Goal: Task Accomplishment & Management: Manage account settings

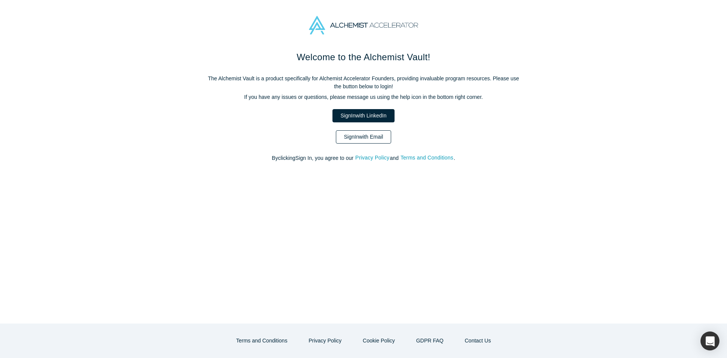
click at [361, 131] on link "Sign In with Email" at bounding box center [363, 136] width 55 height 13
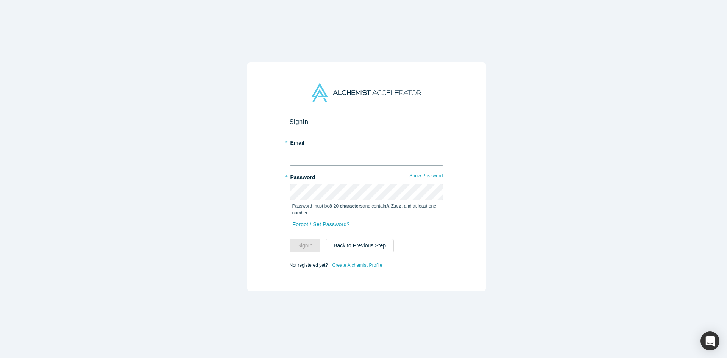
type input "[PERSON_NAME][EMAIL_ADDRESS][DOMAIN_NAME]"
click at [308, 241] on button "Sign In" at bounding box center [304, 245] width 31 height 13
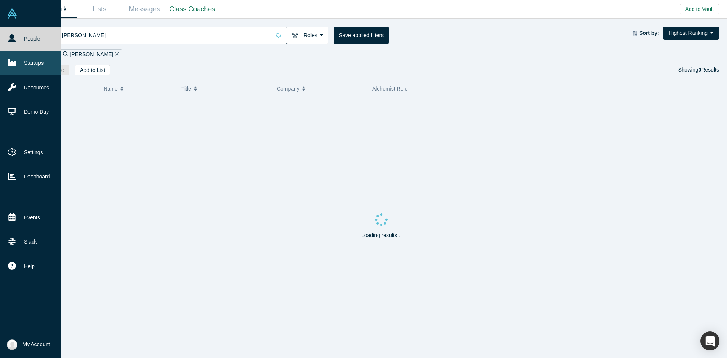
click at [18, 64] on link "Startups" at bounding box center [33, 63] width 67 height 24
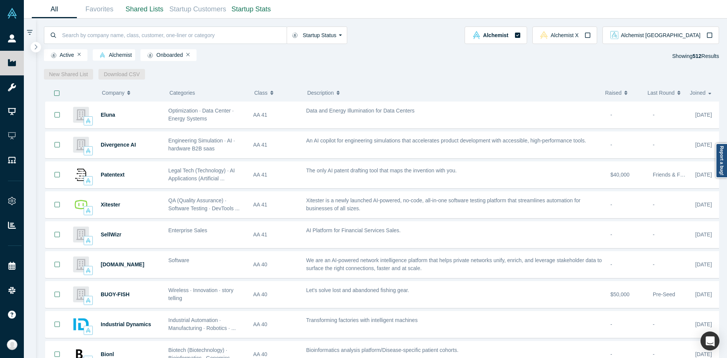
click at [34, 45] on icon "button" at bounding box center [36, 47] width 4 height 6
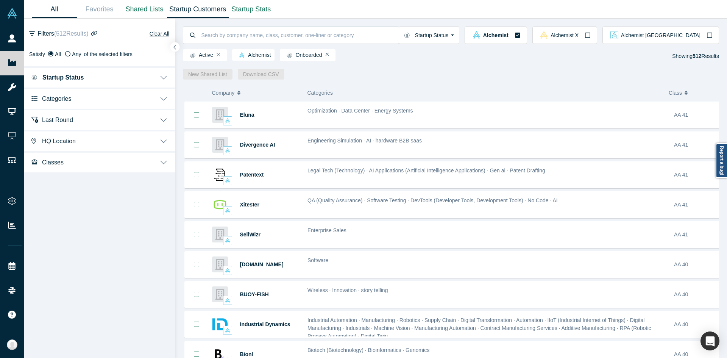
click at [192, 12] on link "Startup Customers" at bounding box center [198, 9] width 62 height 18
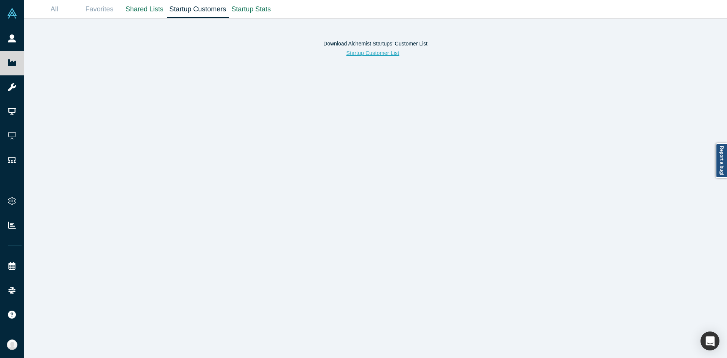
click at [369, 55] on button "Startup Customer List" at bounding box center [372, 53] width 69 height 13
click at [244, 6] on link "Startup Stats" at bounding box center [251, 9] width 45 height 18
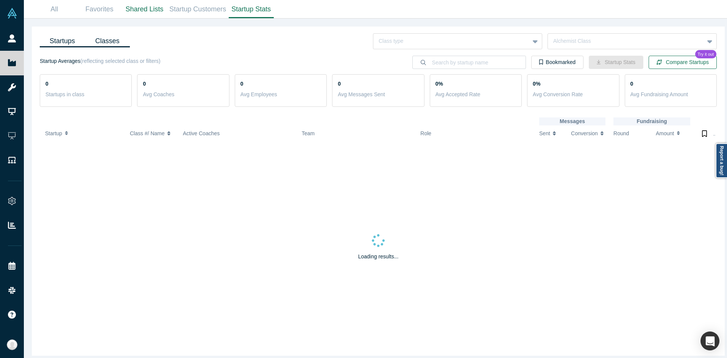
click at [101, 37] on link "Classes" at bounding box center [107, 41] width 45 height 12
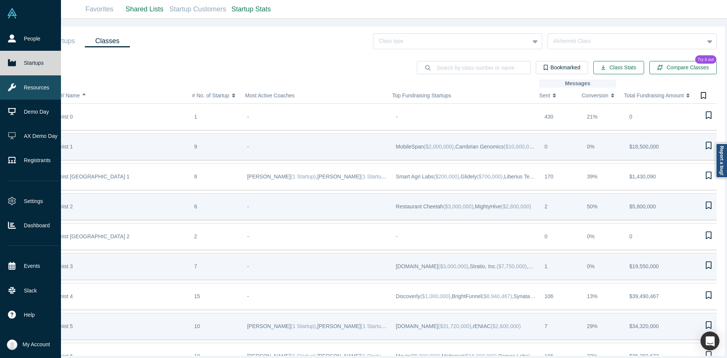
click at [42, 94] on link "Resources" at bounding box center [33, 87] width 67 height 24
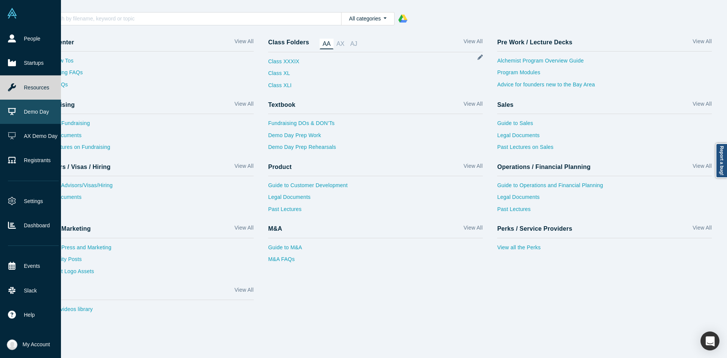
click at [38, 114] on link "Demo Day" at bounding box center [33, 112] width 67 height 24
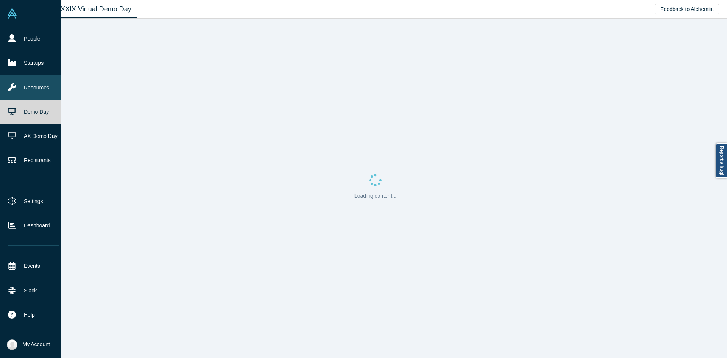
drag, startPoint x: 93, startPoint y: 11, endPoint x: 8, endPoint y: 86, distance: 113.2
click at [8, 86] on icon at bounding box center [12, 87] width 8 height 8
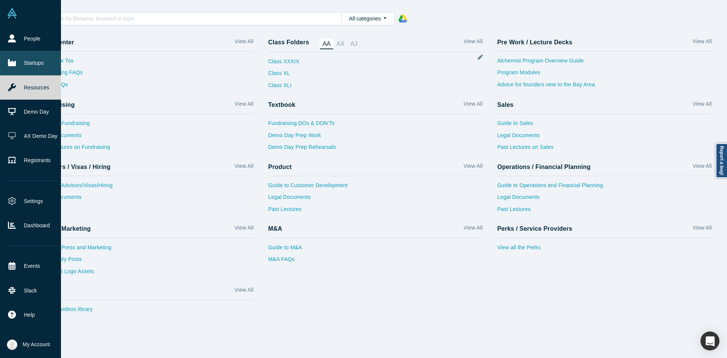
click at [3, 60] on link "Startups" at bounding box center [33, 63] width 67 height 24
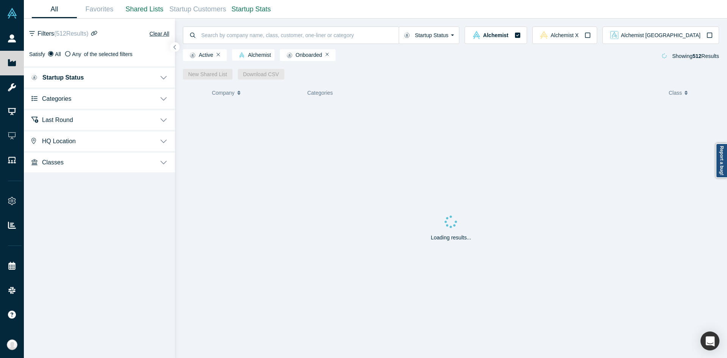
click at [165, 77] on button "Startup Status" at bounding box center [99, 76] width 151 height 21
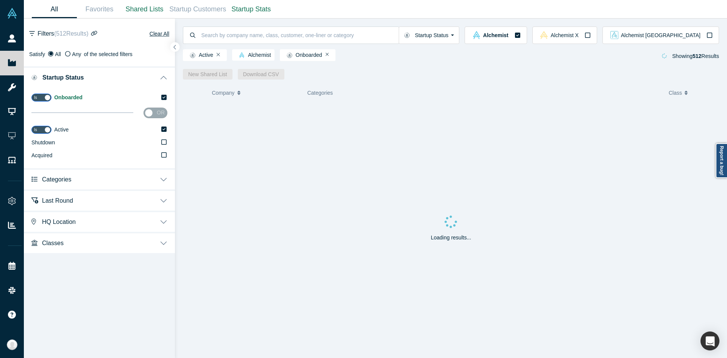
click at [164, 76] on button "Startup Status" at bounding box center [99, 76] width 151 height 21
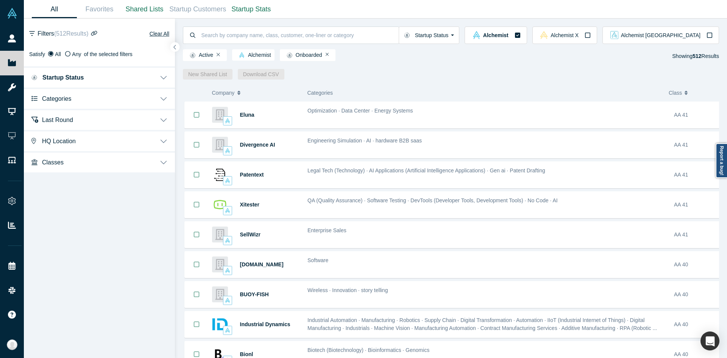
click at [164, 76] on button "Startup Status" at bounding box center [99, 76] width 151 height 21
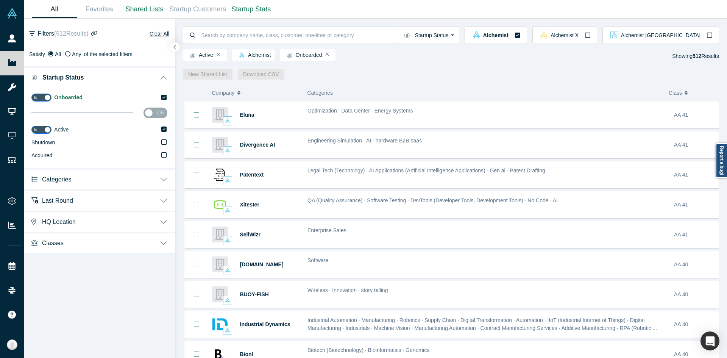
click at [160, 241] on button "Classes" at bounding box center [99, 242] width 151 height 21
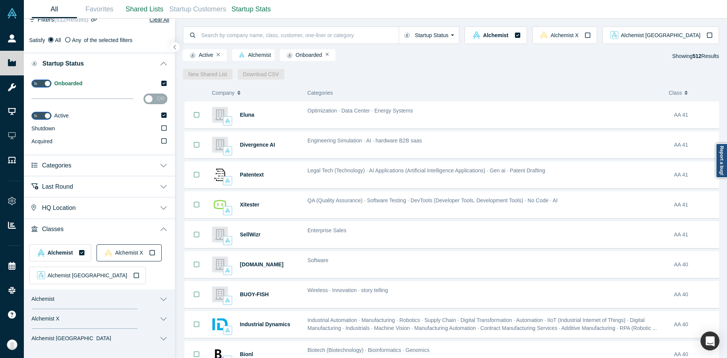
scroll to position [22, 0]
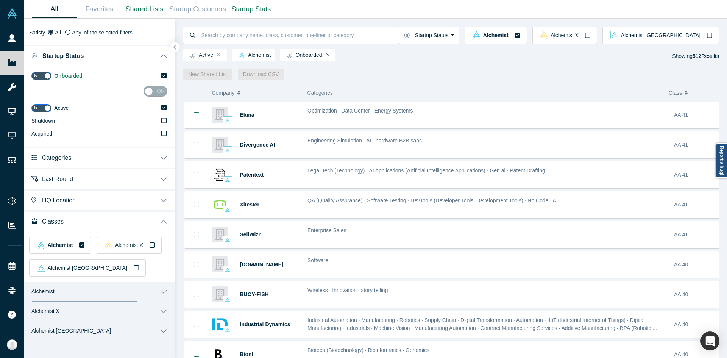
click at [159, 293] on button "Alchemist" at bounding box center [99, 292] width 151 height 20
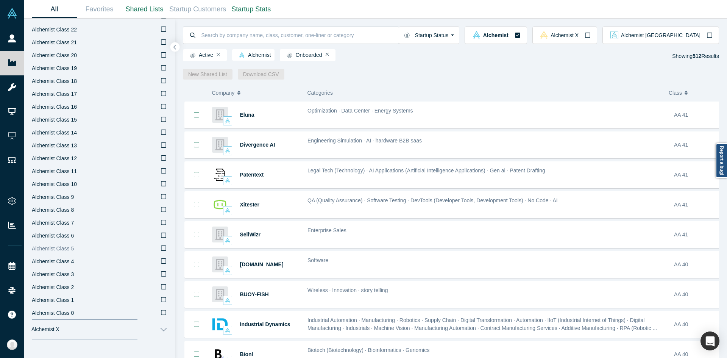
scroll to position [580, 0]
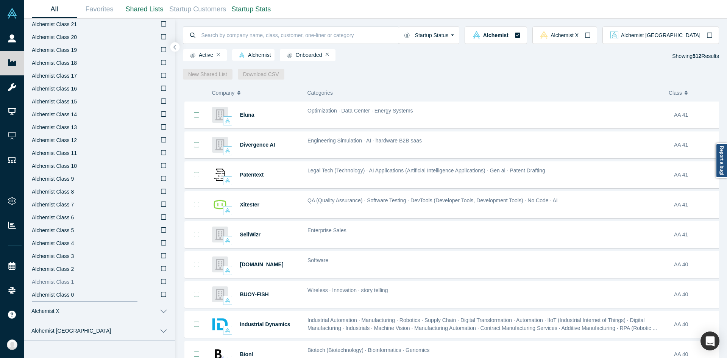
click at [161, 283] on icon at bounding box center [163, 281] width 5 height 6
click at [0, 0] on input "Alchemist Class 1" at bounding box center [0, 0] width 0 height 0
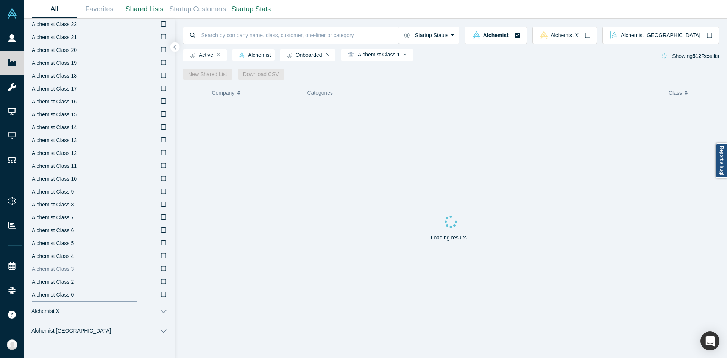
click at [155, 264] on label "Alchemist Class 3" at bounding box center [99, 269] width 135 height 13
click at [0, 0] on input "Alchemist Class 3" at bounding box center [0, 0] width 0 height 0
click at [161, 282] on icon at bounding box center [163, 281] width 5 height 6
click at [0, 0] on input "Alchemist Class 2" at bounding box center [0, 0] width 0 height 0
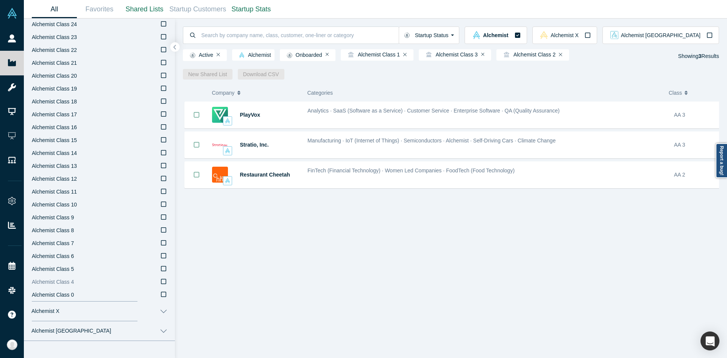
click at [161, 282] on icon at bounding box center [163, 281] width 5 height 6
click at [0, 0] on input "Alchemist Class 4" at bounding box center [0, 0] width 0 height 0
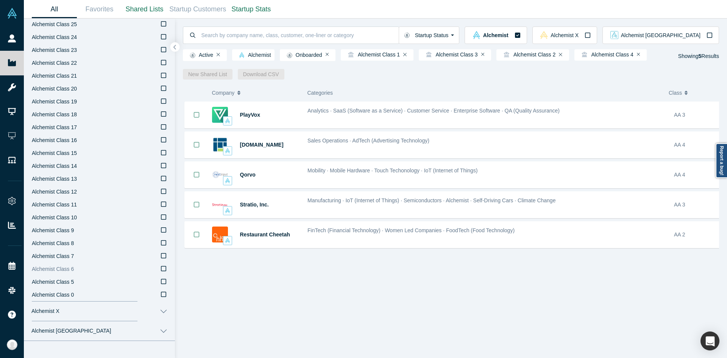
click at [161, 283] on icon at bounding box center [163, 281] width 5 height 6
click at [0, 0] on input "Alchemist Class 5" at bounding box center [0, 0] width 0 height 0
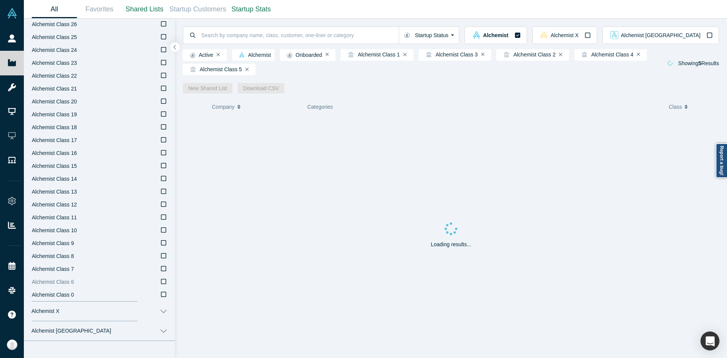
click at [161, 282] on icon at bounding box center [163, 281] width 5 height 6
click at [0, 0] on input "Alchemist Class 6" at bounding box center [0, 0] width 0 height 0
click at [161, 282] on icon at bounding box center [163, 281] width 5 height 6
click at [0, 0] on input "Alchemist Class 7" at bounding box center [0, 0] width 0 height 0
click at [161, 282] on icon at bounding box center [163, 281] width 5 height 6
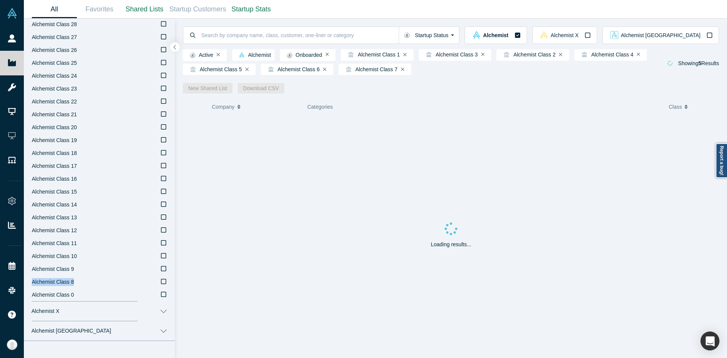
click at [0, 0] on input "Alchemist Class 8" at bounding box center [0, 0] width 0 height 0
click at [161, 282] on icon at bounding box center [163, 281] width 5 height 6
click at [0, 0] on input "Alchemist Class 9" at bounding box center [0, 0] width 0 height 0
click at [161, 271] on icon at bounding box center [163, 268] width 5 height 6
click at [0, 0] on input "Alchemist Class 10" at bounding box center [0, 0] width 0 height 0
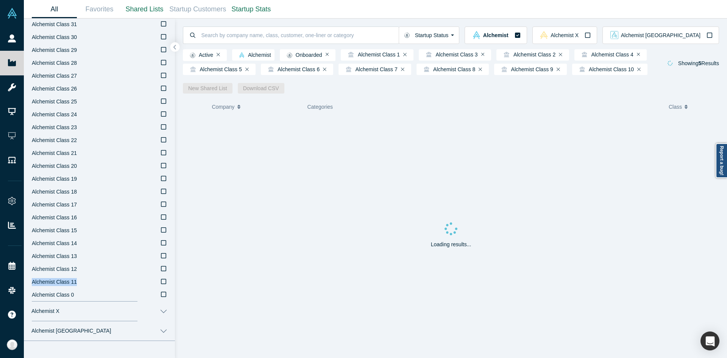
click at [161, 282] on icon at bounding box center [163, 281] width 5 height 6
click at [0, 0] on input "Alchemist Class 11" at bounding box center [0, 0] width 0 height 0
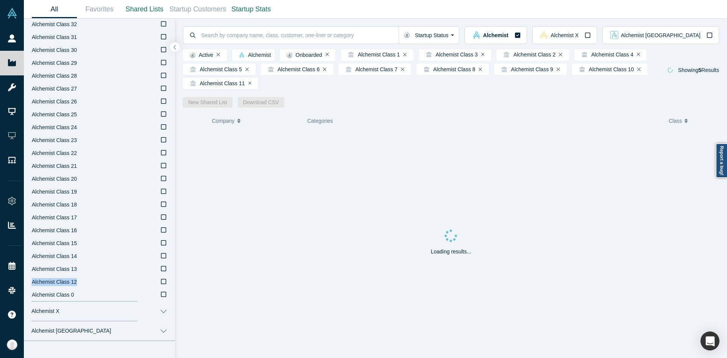
click at [161, 282] on icon at bounding box center [163, 281] width 5 height 6
click at [0, 0] on input "Alchemist Class 12" at bounding box center [0, 0] width 0 height 0
click at [161, 282] on icon at bounding box center [163, 281] width 5 height 6
click at [0, 0] on input "Alchemist Class 13" at bounding box center [0, 0] width 0 height 0
click at [161, 271] on icon at bounding box center [163, 268] width 5 height 6
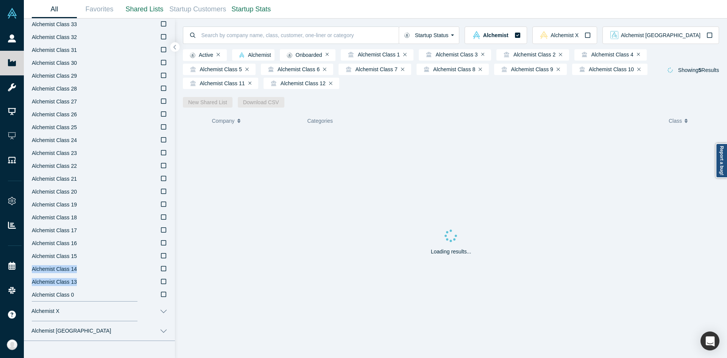
click at [0, 0] on input "Alchemist Class 14" at bounding box center [0, 0] width 0 height 0
click at [161, 282] on icon at bounding box center [163, 281] width 5 height 6
click at [0, 0] on input "Alchemist Class 15" at bounding box center [0, 0] width 0 height 0
click at [161, 282] on icon at bounding box center [163, 281] width 5 height 6
click at [0, 0] on input "Alchemist Class 16" at bounding box center [0, 0] width 0 height 0
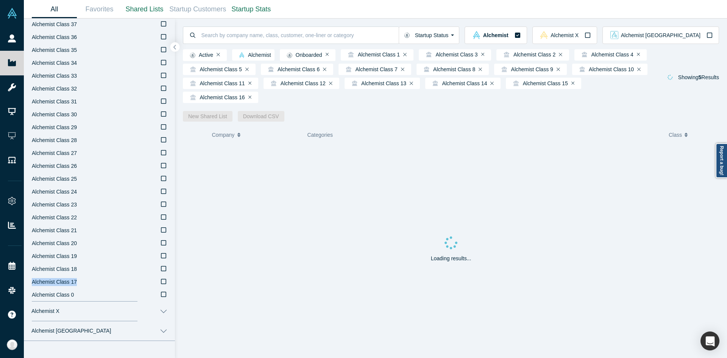
click at [161, 282] on icon at bounding box center [163, 281] width 5 height 6
click at [0, 0] on input "Alchemist Class 17" at bounding box center [0, 0] width 0 height 0
click at [161, 282] on icon at bounding box center [163, 281] width 5 height 6
click at [0, 0] on input "Alchemist Class 18" at bounding box center [0, 0] width 0 height 0
click at [161, 282] on icon at bounding box center [163, 281] width 5 height 6
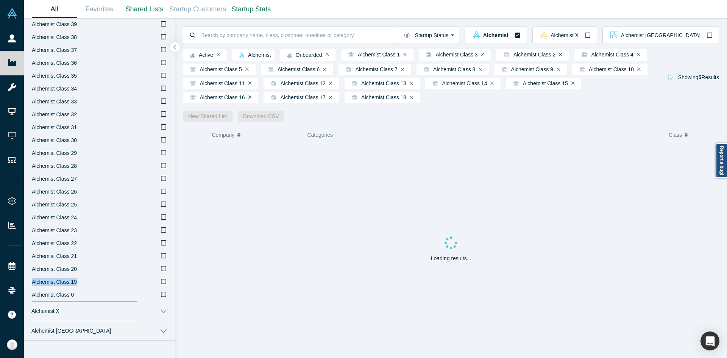
click at [0, 0] on input "Alchemist Class 19" at bounding box center [0, 0] width 0 height 0
click at [161, 282] on icon at bounding box center [163, 281] width 5 height 6
click at [0, 0] on input "Alchemist Class 20" at bounding box center [0, 0] width 0 height 0
click at [161, 282] on icon at bounding box center [163, 281] width 5 height 6
click at [0, 0] on input "Alchemist Class 21" at bounding box center [0, 0] width 0 height 0
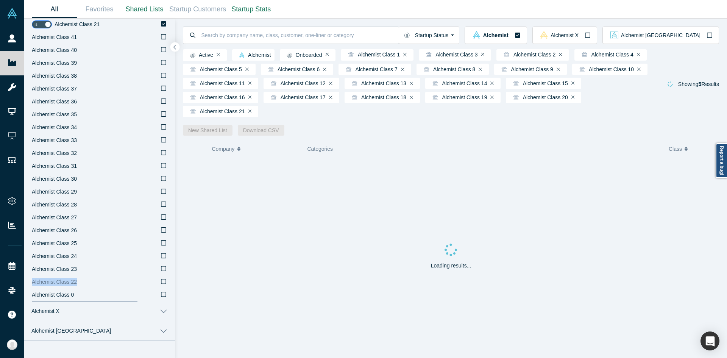
click at [161, 282] on icon at bounding box center [163, 281] width 5 height 6
click at [0, 0] on input "Alchemist Class 22" at bounding box center [0, 0] width 0 height 0
click at [161, 271] on icon at bounding box center [163, 268] width 5 height 6
click at [0, 0] on input "Alchemist Class 23" at bounding box center [0, 0] width 0 height 0
click at [161, 282] on icon at bounding box center [163, 281] width 5 height 6
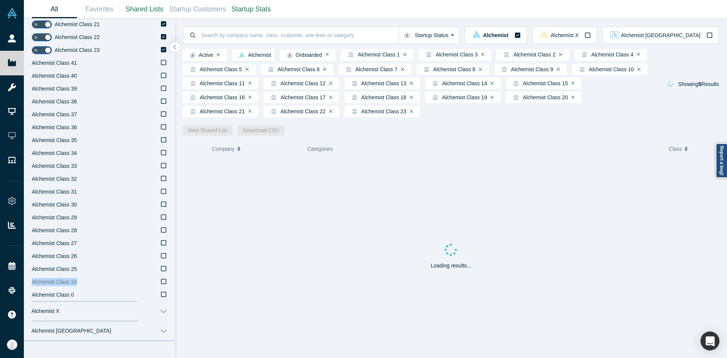
click at [0, 0] on input "Alchemist Class 24" at bounding box center [0, 0] width 0 height 0
click at [161, 282] on icon at bounding box center [163, 281] width 5 height 6
click at [0, 0] on input "Alchemist Class 25" at bounding box center [0, 0] width 0 height 0
click at [161, 282] on icon at bounding box center [163, 281] width 5 height 6
click at [0, 0] on input "Alchemist Class 26" at bounding box center [0, 0] width 0 height 0
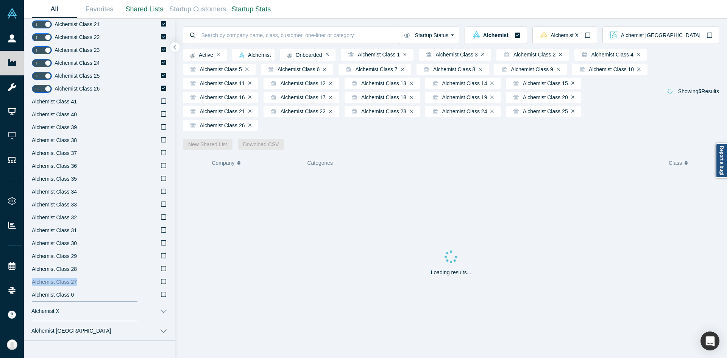
click at [161, 282] on icon at bounding box center [163, 281] width 5 height 6
click at [0, 0] on input "Alchemist Class 27" at bounding box center [0, 0] width 0 height 0
click at [161, 271] on icon at bounding box center [163, 268] width 5 height 6
click at [0, 0] on input "Alchemist Class 28" at bounding box center [0, 0] width 0 height 0
click at [161, 282] on icon at bounding box center [163, 281] width 5 height 6
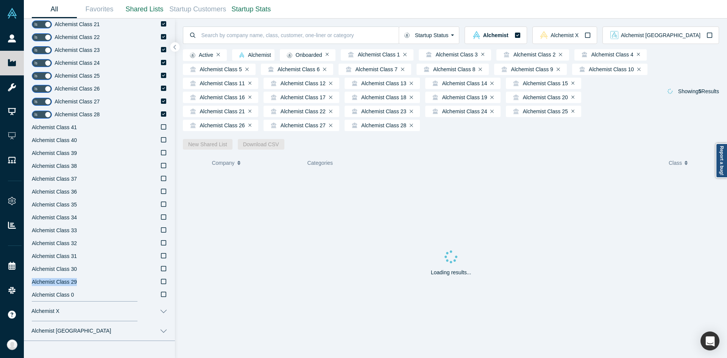
click at [0, 0] on input "Alchemist Class 29" at bounding box center [0, 0] width 0 height 0
click at [161, 282] on icon at bounding box center [163, 281] width 5 height 6
click at [0, 0] on input "Alchemist Class 30" at bounding box center [0, 0] width 0 height 0
click at [161, 282] on icon at bounding box center [163, 281] width 5 height 6
click at [0, 0] on input "Alchemist Class 31" at bounding box center [0, 0] width 0 height 0
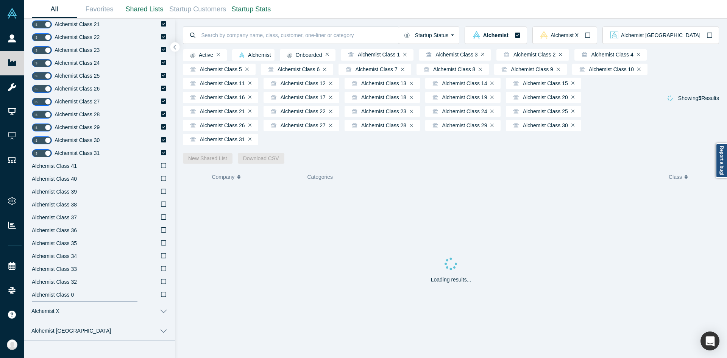
click at [161, 282] on icon at bounding box center [163, 281] width 5 height 6
click at [0, 0] on input "Alchemist Class 32" at bounding box center [0, 0] width 0 height 0
click at [161, 282] on icon at bounding box center [163, 281] width 5 height 6
click at [0, 0] on input "Alchemist Class 33" at bounding box center [0, 0] width 0 height 0
click at [161, 282] on icon at bounding box center [163, 281] width 5 height 6
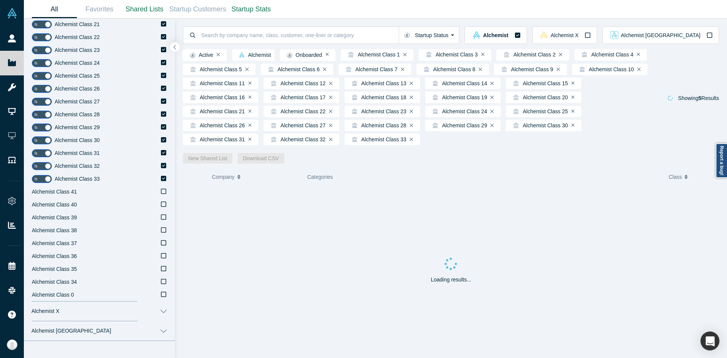
click at [0, 0] on input "Alchemist Class 34" at bounding box center [0, 0] width 0 height 0
click at [161, 282] on icon at bounding box center [163, 281] width 5 height 6
click at [0, 0] on input "Alchemist Class 35" at bounding box center [0, 0] width 0 height 0
click at [161, 271] on icon at bounding box center [163, 268] width 5 height 6
click at [0, 0] on input "Alchemist Class 36" at bounding box center [0, 0] width 0 height 0
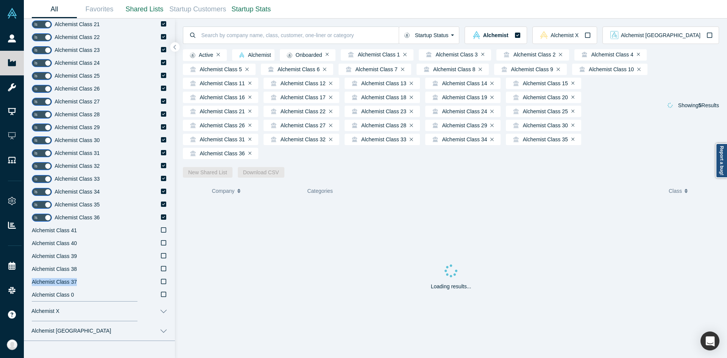
click at [161, 282] on icon at bounding box center [163, 281] width 5 height 6
click at [0, 0] on input "Alchemist Class 37" at bounding box center [0, 0] width 0 height 0
click at [161, 282] on icon at bounding box center [163, 281] width 5 height 6
click at [0, 0] on input "Alchemist Class 38" at bounding box center [0, 0] width 0 height 0
click at [161, 282] on icon at bounding box center [163, 281] width 5 height 6
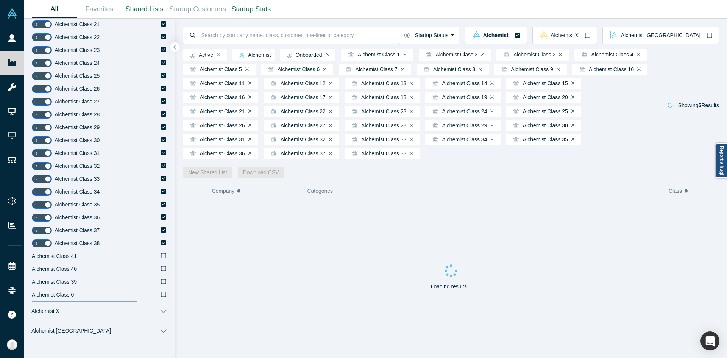
click at [0, 0] on input "Alchemist Class 39" at bounding box center [0, 0] width 0 height 0
click at [175, 51] on button "button" at bounding box center [175, 47] width 10 height 10
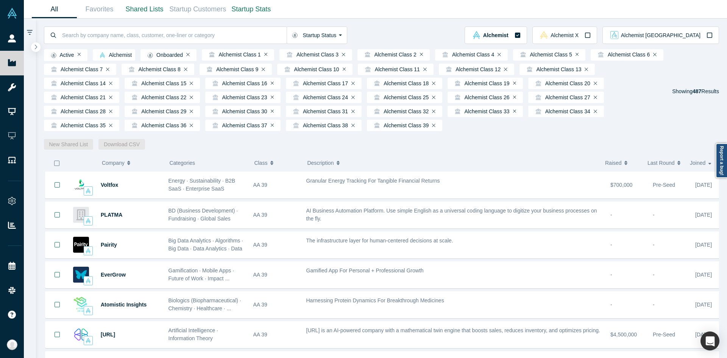
click at [56, 166] on icon "button" at bounding box center [57, 163] width 6 height 6
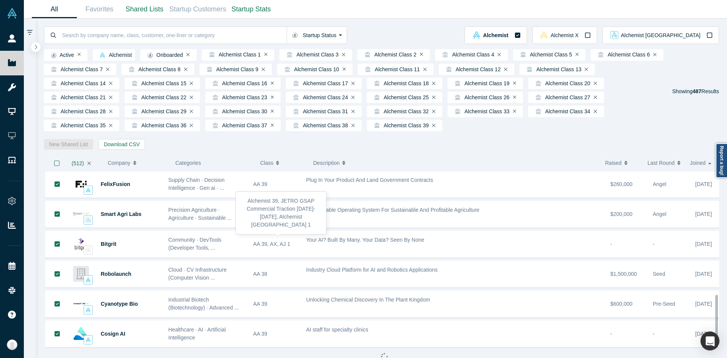
scroll to position [431, 0]
click at [119, 149] on button "Download CSV" at bounding box center [121, 144] width 47 height 11
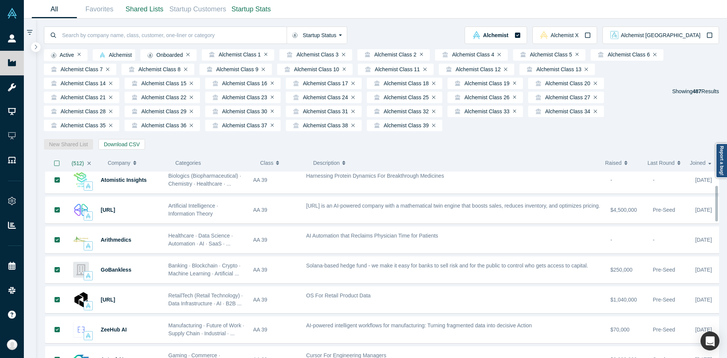
scroll to position [0, 0]
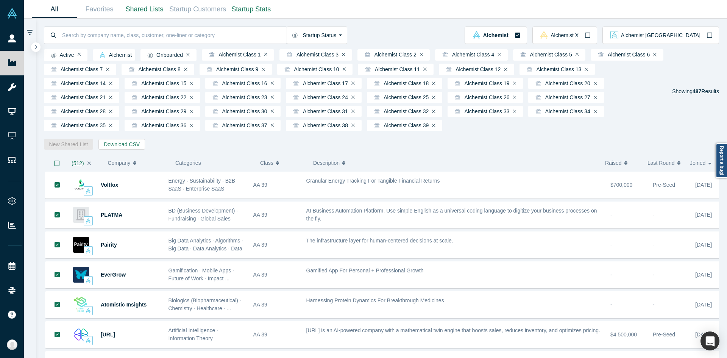
drag, startPoint x: 582, startPoint y: 170, endPoint x: 489, endPoint y: 169, distance: 92.7
click at [489, 169] on button "Description" at bounding box center [455, 163] width 284 height 16
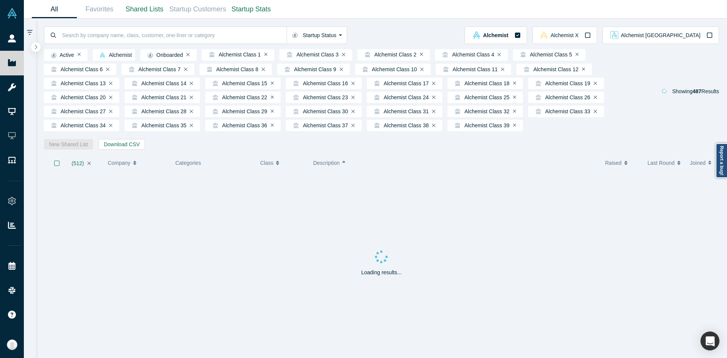
click at [488, 171] on button "Description" at bounding box center [455, 163] width 284 height 16
click at [332, 33] on button "Startup Status" at bounding box center [316, 34] width 61 height 17
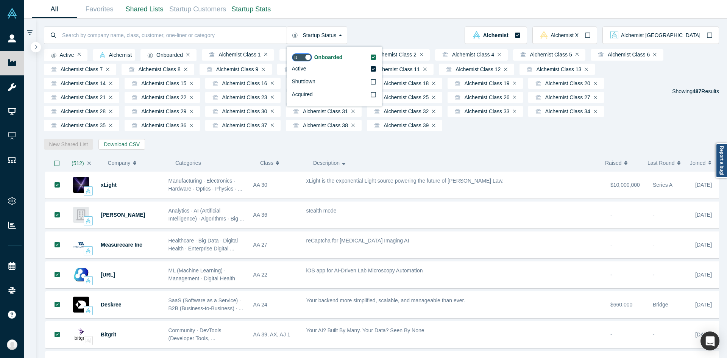
click at [37, 49] on icon "button" at bounding box center [36, 47] width 4 height 6
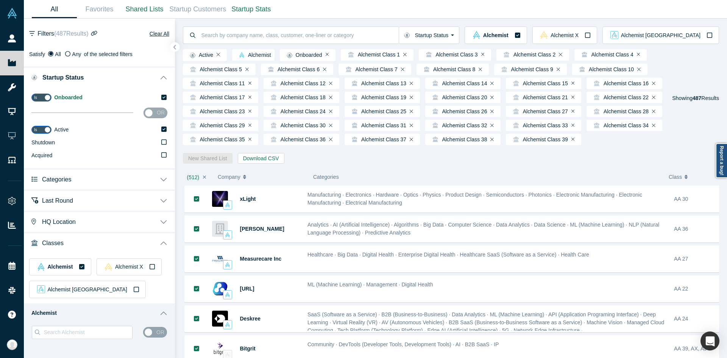
click at [161, 180] on button "Categories" at bounding box center [99, 178] width 151 height 21
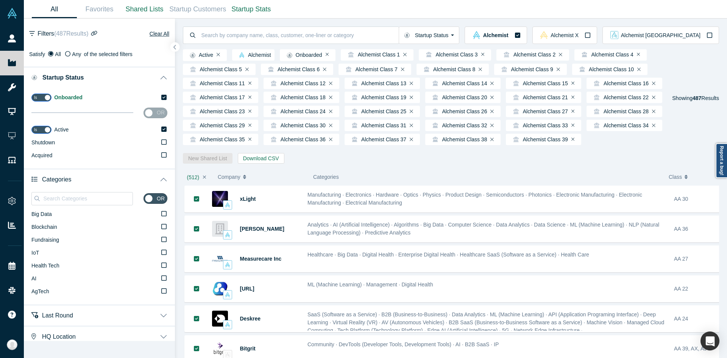
click at [161, 180] on button "Categories" at bounding box center [99, 178] width 151 height 21
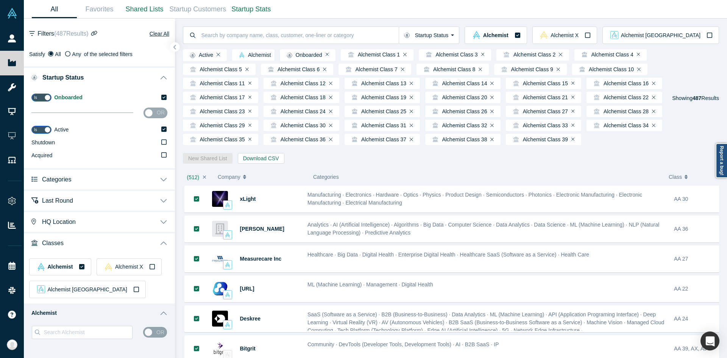
click at [159, 227] on button "HQ Location" at bounding box center [99, 220] width 151 height 21
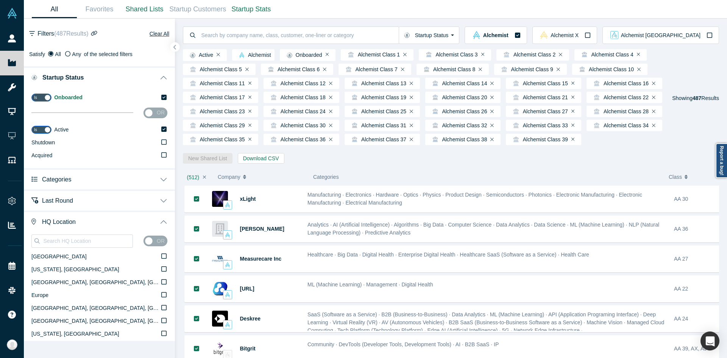
click at [159, 227] on button "HQ Location" at bounding box center [99, 220] width 151 height 21
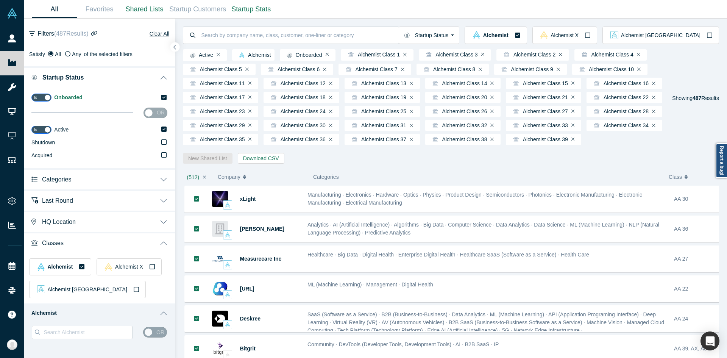
click at [160, 202] on button "Last Round" at bounding box center [99, 199] width 151 height 21
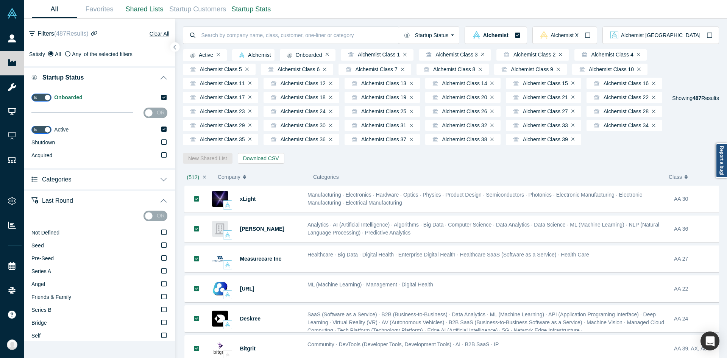
click at [160, 202] on button "Last Round" at bounding box center [99, 199] width 151 height 21
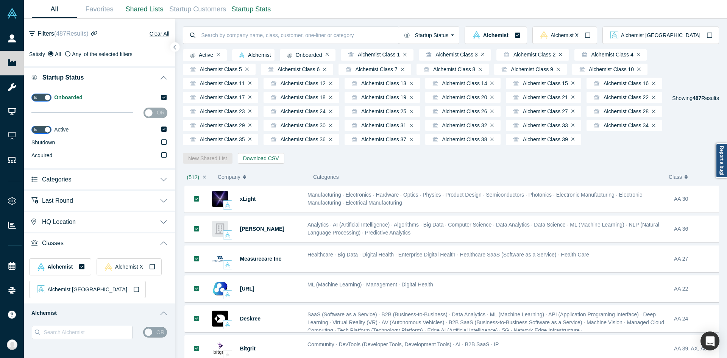
click at [160, 178] on button "Categories" at bounding box center [99, 178] width 151 height 21
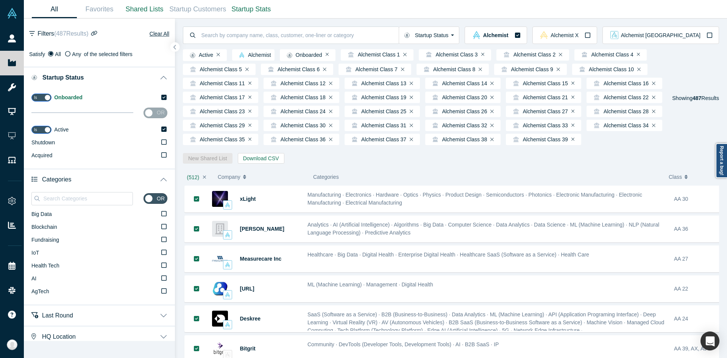
click at [160, 178] on button "Categories" at bounding box center [99, 178] width 151 height 21
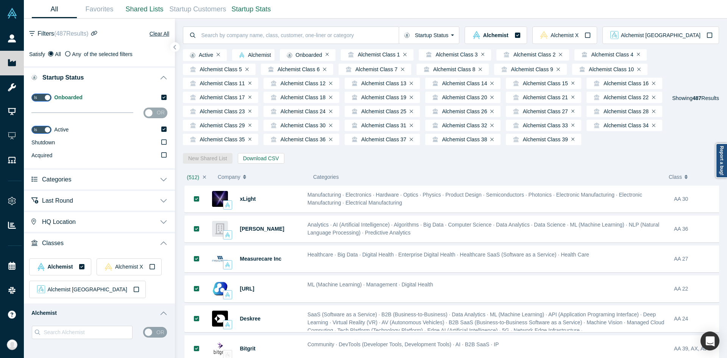
click at [33, 33] on icon at bounding box center [32, 33] width 6 height 7
click at [173, 48] on icon "button" at bounding box center [175, 47] width 4 height 6
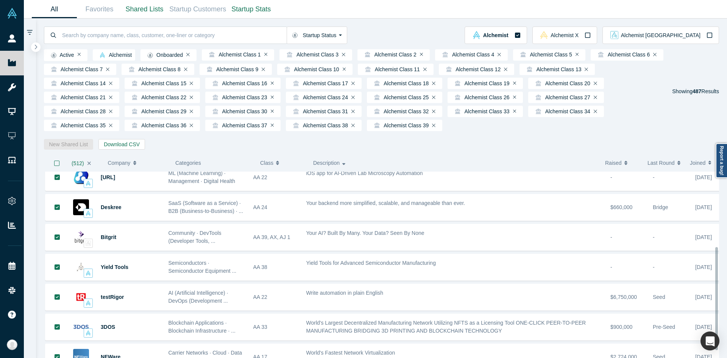
scroll to position [132, 0]
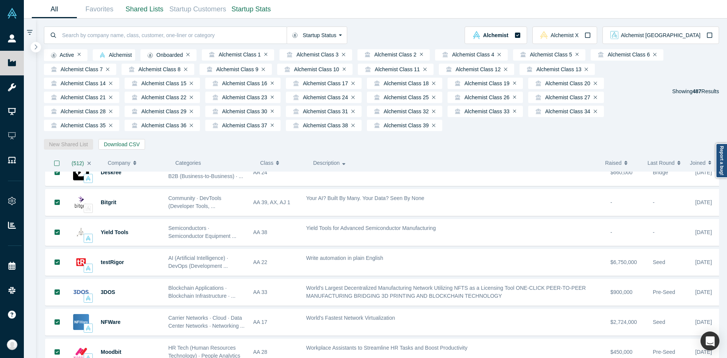
click at [33, 46] on button "button" at bounding box center [36, 47] width 10 height 10
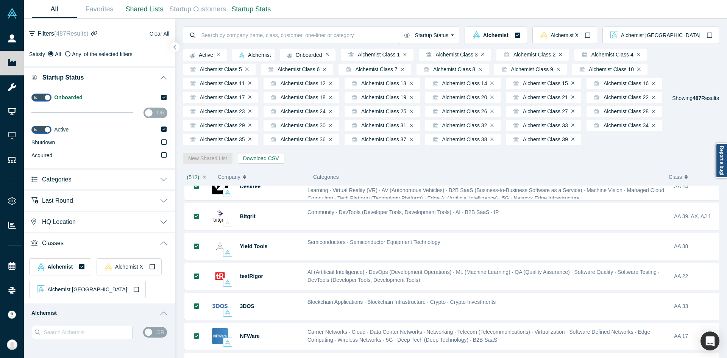
click at [150, 31] on button "Clear All" at bounding box center [159, 33] width 20 height 9
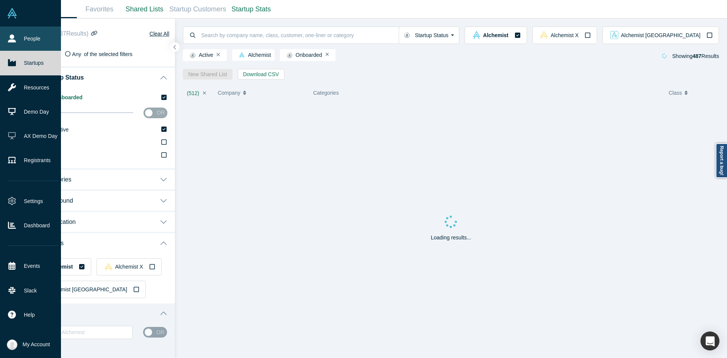
click at [29, 42] on link "People" at bounding box center [33, 38] width 67 height 24
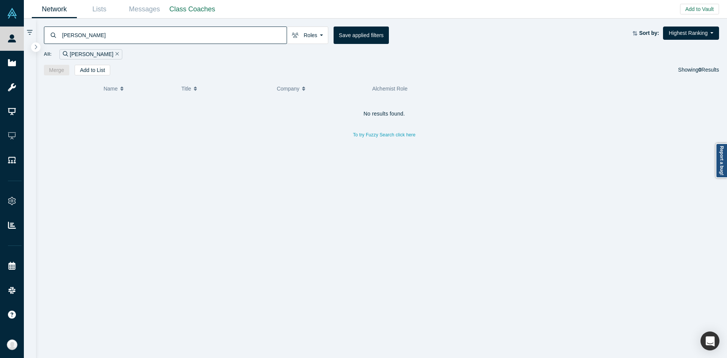
click at [116, 54] on icon "Remove Filter" at bounding box center [116, 53] width 3 height 5
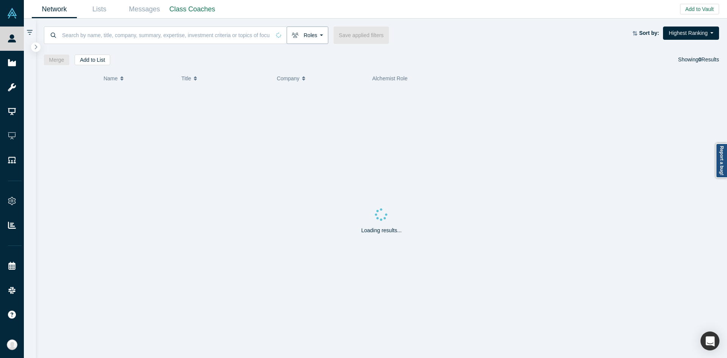
click at [309, 36] on button "Roles" at bounding box center [307, 34] width 42 height 17
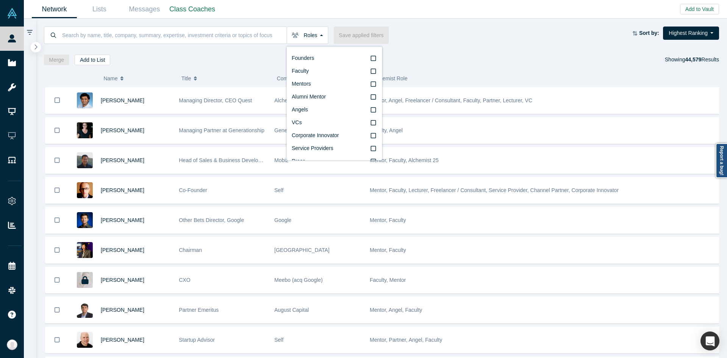
click at [36, 45] on icon "button" at bounding box center [36, 47] width 4 height 6
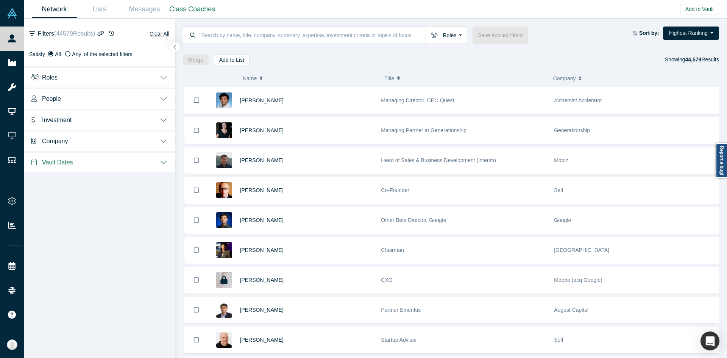
click at [165, 161] on button "Vault Dates" at bounding box center [99, 161] width 151 height 21
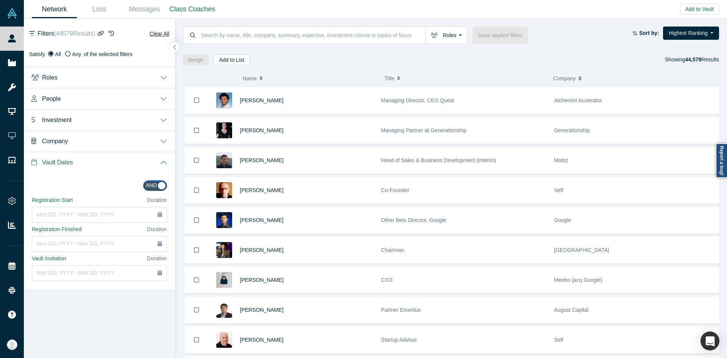
click at [165, 163] on button "Vault Dates" at bounding box center [99, 161] width 151 height 21
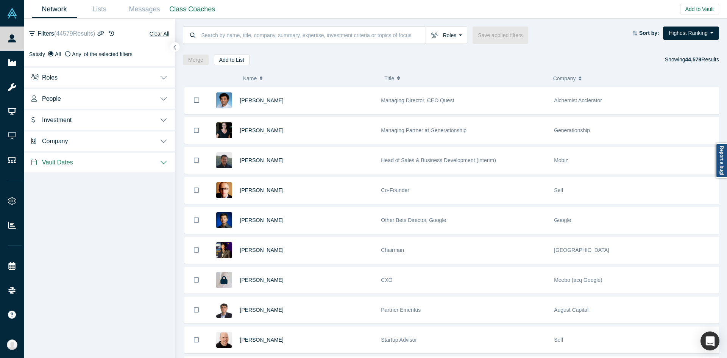
click at [166, 138] on button "Company" at bounding box center [99, 140] width 151 height 21
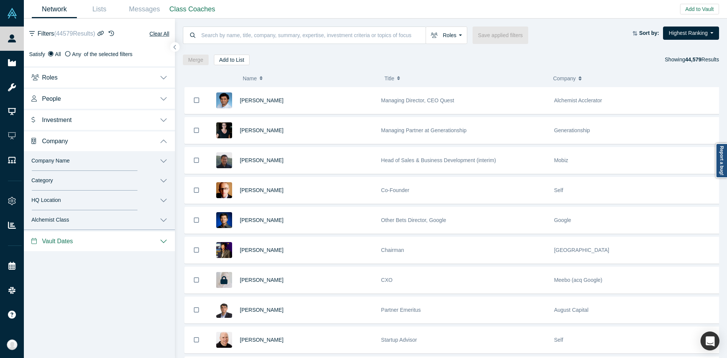
click at [164, 167] on button "Company Name" at bounding box center [99, 161] width 151 height 20
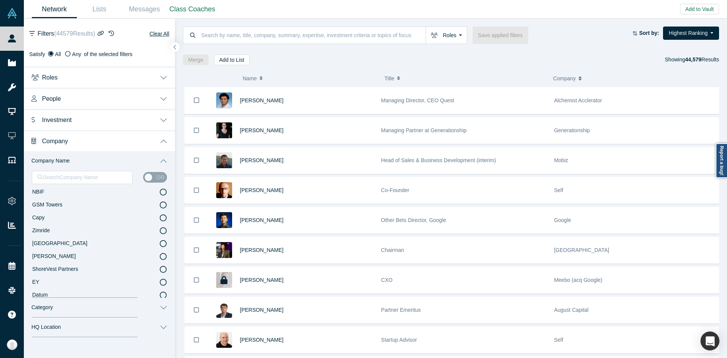
click at [164, 166] on button "Company Name" at bounding box center [99, 161] width 151 height 20
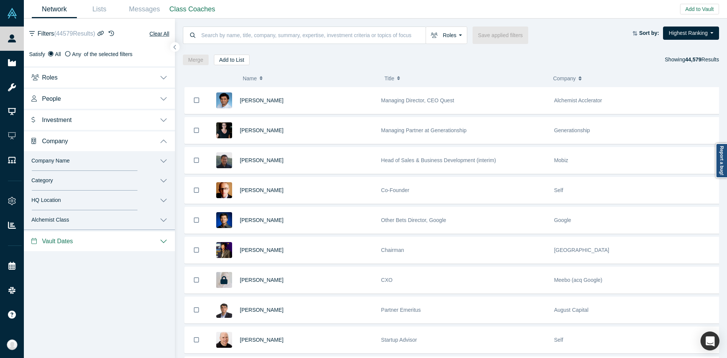
click at [163, 216] on button "Alchemist Class" at bounding box center [99, 220] width 151 height 20
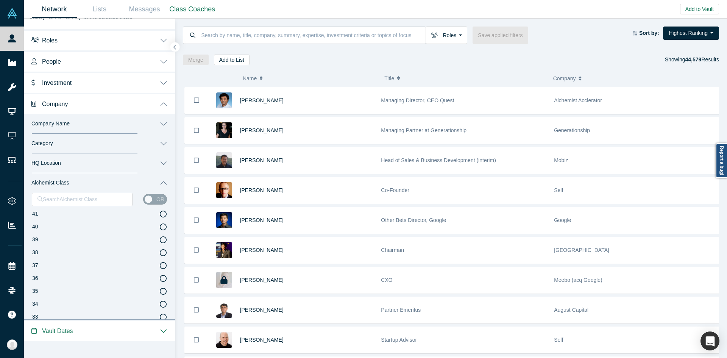
click at [160, 238] on icon at bounding box center [163, 239] width 7 height 7
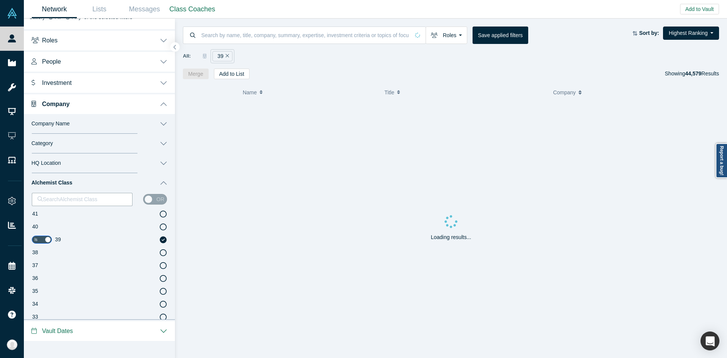
click at [160, 252] on icon at bounding box center [163, 252] width 7 height 7
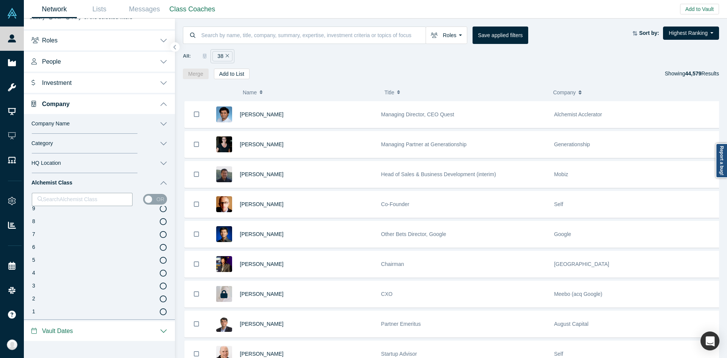
click at [160, 310] on icon at bounding box center [163, 311] width 7 height 7
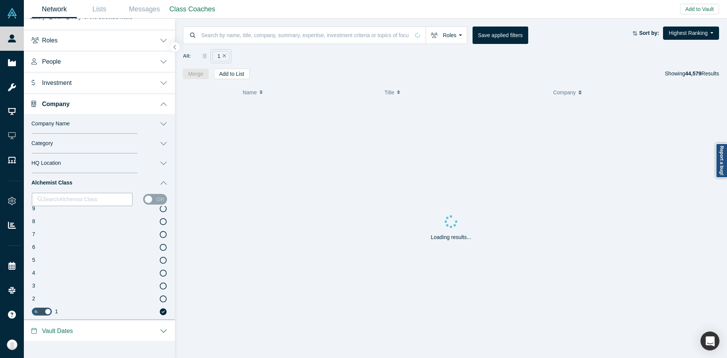
click at [158, 302] on label "2" at bounding box center [99, 298] width 135 height 13
click at [160, 310] on icon at bounding box center [163, 311] width 7 height 7
click at [39, 297] on label "2" at bounding box center [99, 298] width 135 height 13
click at [42, 307] on label "1" at bounding box center [99, 311] width 135 height 13
drag, startPoint x: 157, startPoint y: 198, endPoint x: 157, endPoint y: 202, distance: 3.8
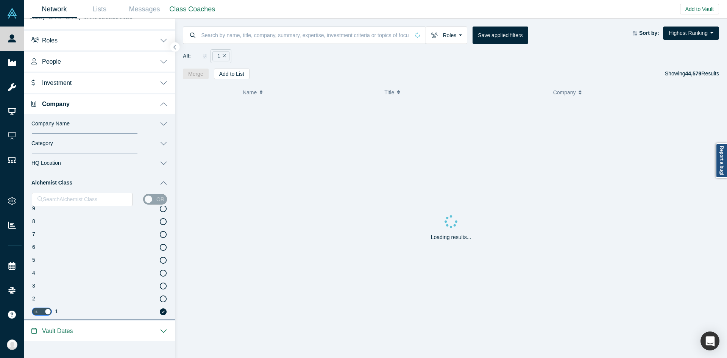
click at [157, 199] on div "or" at bounding box center [155, 199] width 24 height 11
click at [145, 204] on div "Search Alchemist Class or" at bounding box center [99, 199] width 135 height 13
click at [86, 205] on div "Search Alchemist Class" at bounding box center [82, 199] width 100 height 12
click at [143, 197] on div "or" at bounding box center [155, 199] width 24 height 11
click at [92, 197] on div at bounding box center [81, 198] width 89 height 9
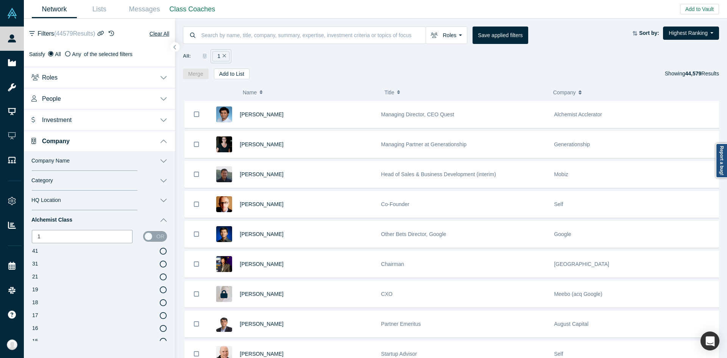
type input "1"
click at [151, 236] on div "or" at bounding box center [155, 236] width 24 height 11
click at [117, 236] on div at bounding box center [81, 236] width 89 height 9
type input "12"
click at [161, 249] on icon at bounding box center [163, 250] width 7 height 7
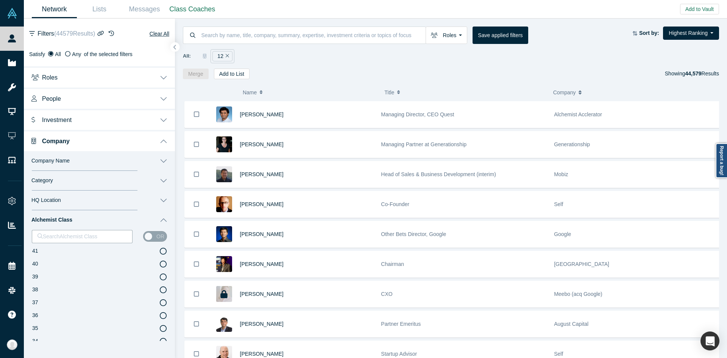
click at [159, 178] on button "Category" at bounding box center [99, 181] width 151 height 20
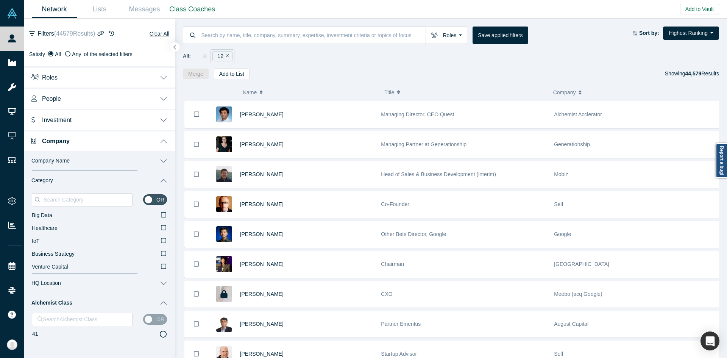
click at [157, 158] on button "Company Name" at bounding box center [99, 161] width 151 height 20
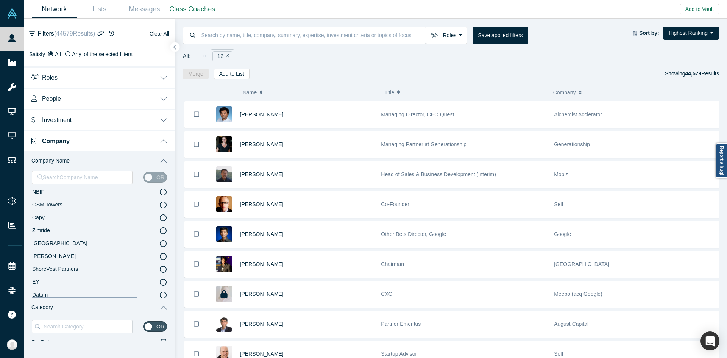
click at [154, 159] on button "Company Name" at bounding box center [99, 161] width 151 height 20
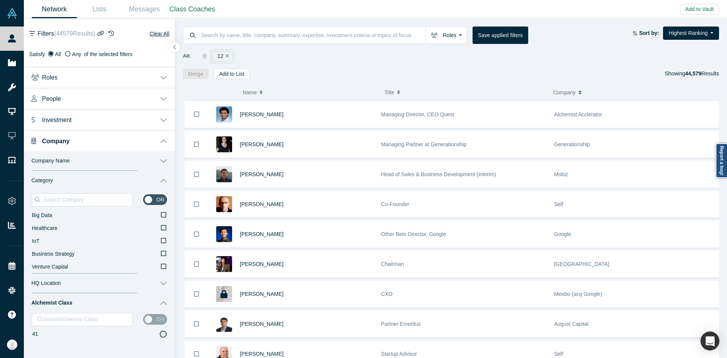
click at [157, 92] on button "People" at bounding box center [99, 97] width 151 height 21
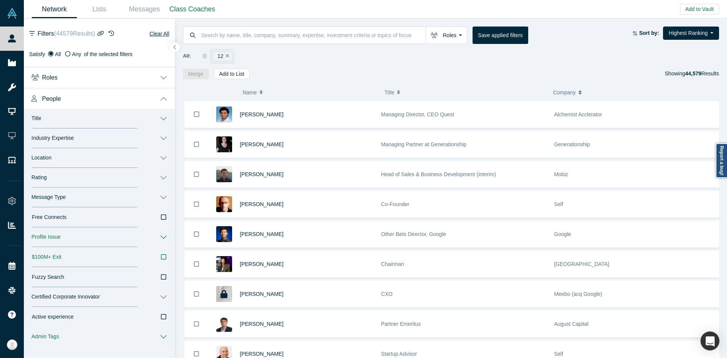
click at [158, 104] on button "People" at bounding box center [99, 97] width 151 height 21
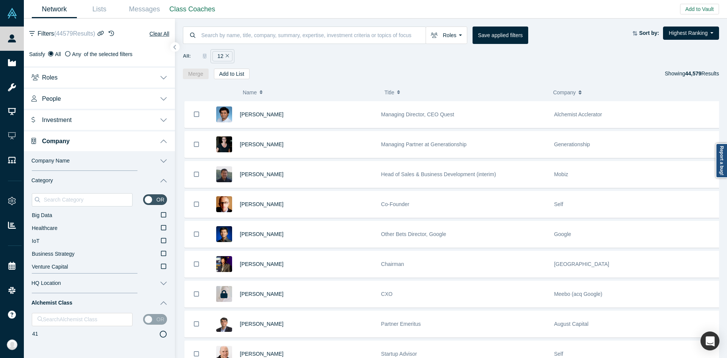
click at [156, 75] on button "Roles" at bounding box center [99, 76] width 151 height 21
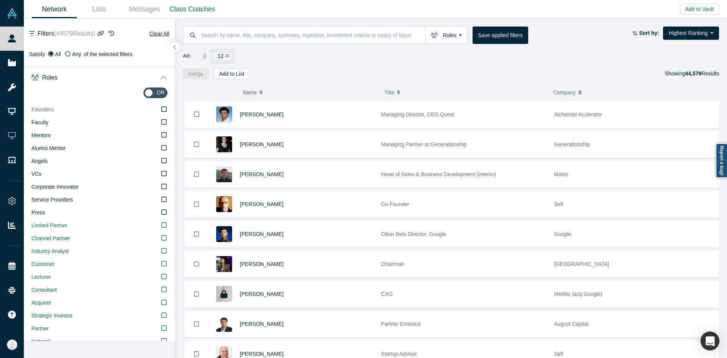
click at [161, 107] on icon at bounding box center [163, 109] width 5 height 6
click at [0, 0] on input "Founders" at bounding box center [0, 0] width 0 height 0
click at [158, 79] on button "Roles" at bounding box center [99, 76] width 151 height 21
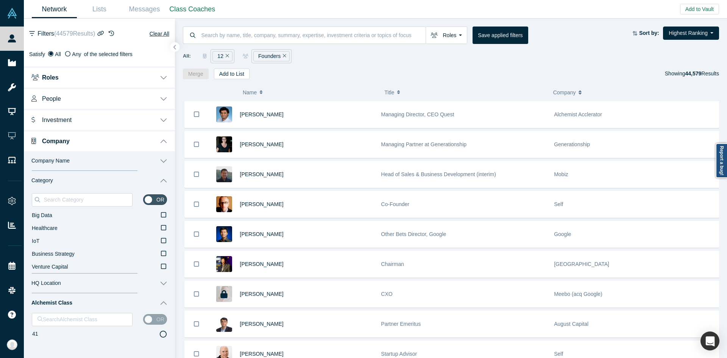
click at [227, 56] on icon "Remove Filter" at bounding box center [227, 55] width 3 height 5
click at [232, 75] on button "Add to List" at bounding box center [232, 73] width 36 height 11
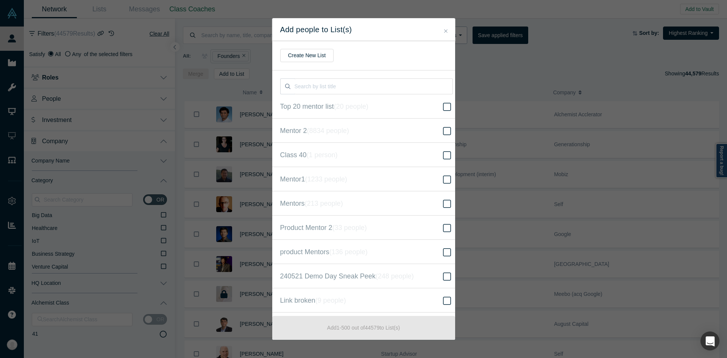
click at [446, 32] on icon "Close" at bounding box center [445, 30] width 3 height 3
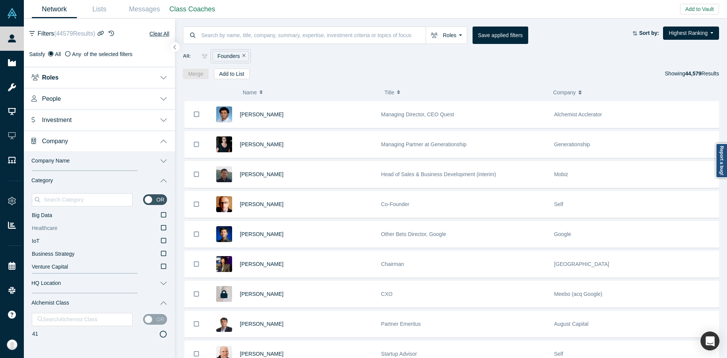
scroll to position [38, 0]
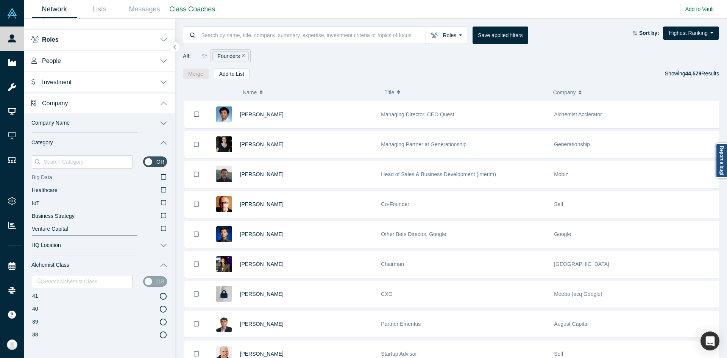
click at [146, 172] on label "Big Data" at bounding box center [99, 177] width 135 height 13
click at [0, 0] on input "Big Data" at bounding box center [0, 0] width 0 height 0
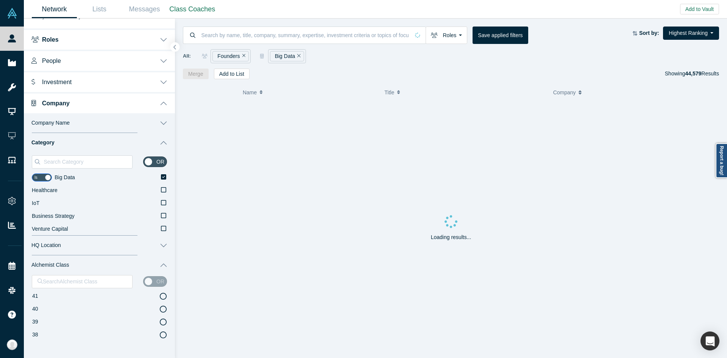
click at [154, 168] on div "or" at bounding box center [99, 161] width 135 height 19
click at [154, 176] on label "Big Data" at bounding box center [110, 177] width 112 height 13
click at [0, 0] on input "Big Data" at bounding box center [0, 0] width 0 height 0
click at [148, 164] on input "checkbox" at bounding box center [155, 161] width 24 height 11
checkbox input "true"
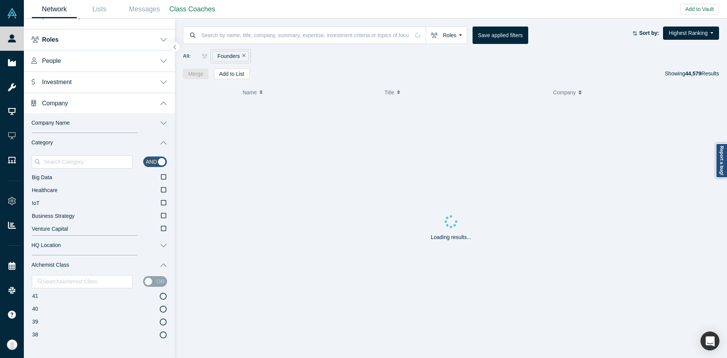
click at [158, 146] on button "Category" at bounding box center [99, 143] width 151 height 20
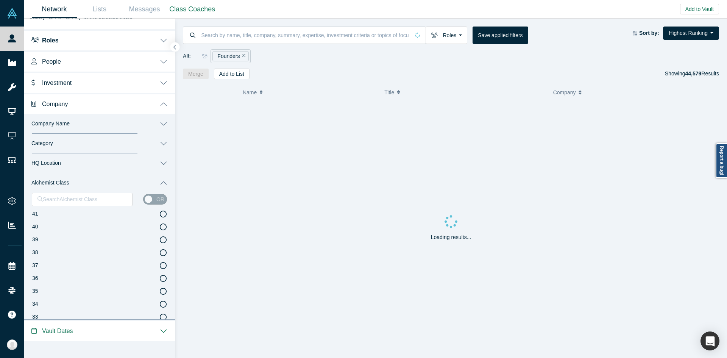
scroll to position [37, 0]
click at [156, 201] on div "or" at bounding box center [155, 199] width 24 height 11
click at [147, 199] on div "or" at bounding box center [155, 199] width 24 height 11
click at [93, 196] on div at bounding box center [81, 198] width 89 height 9
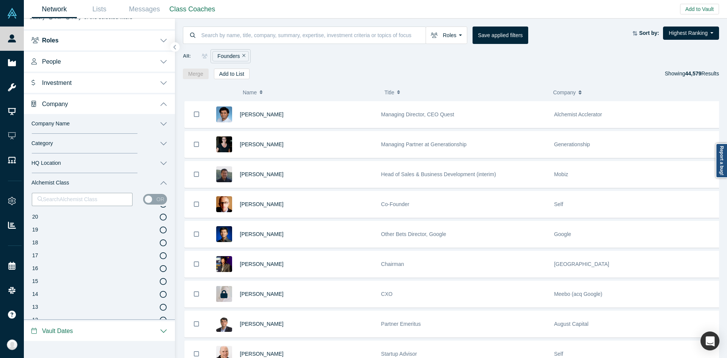
scroll to position [417, 0]
click at [161, 313] on div "Search Alchemist Class or 41 40 39 38 37 36 35 34 33 32 31 30 29 28 27 26 25 24…" at bounding box center [99, 256] width 151 height 127
click at [160, 312] on icon at bounding box center [163, 311] width 7 height 7
click at [149, 198] on div "or" at bounding box center [155, 199] width 24 height 11
click at [150, 198] on div "or" at bounding box center [155, 199] width 24 height 11
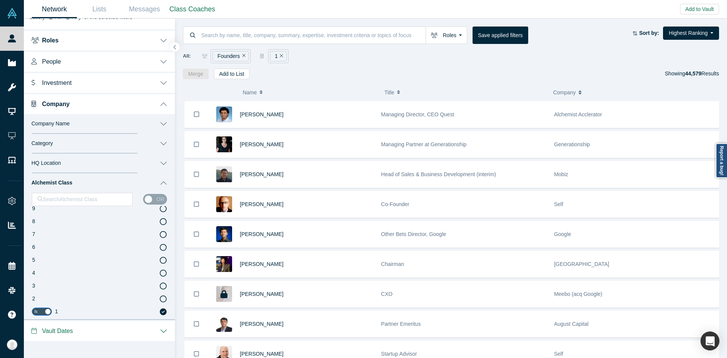
click at [243, 56] on icon "Remove Filter" at bounding box center [243, 55] width 3 height 3
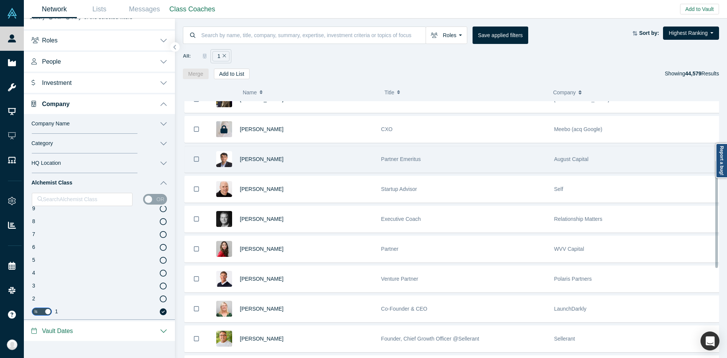
scroll to position [51, 0]
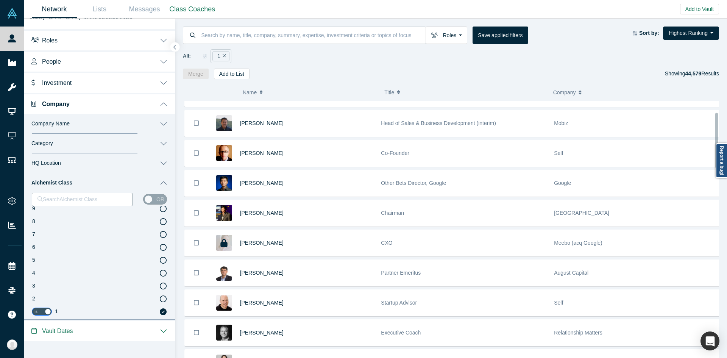
click at [37, 311] on input "checkbox" at bounding box center [42, 311] width 20 height 8
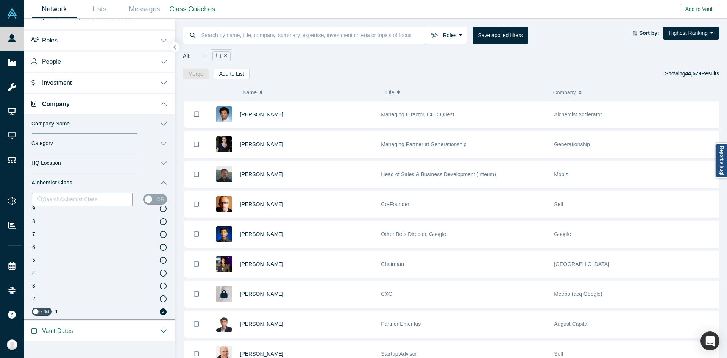
click at [41, 314] on input "checkbox" at bounding box center [42, 311] width 20 height 8
checkbox input "true"
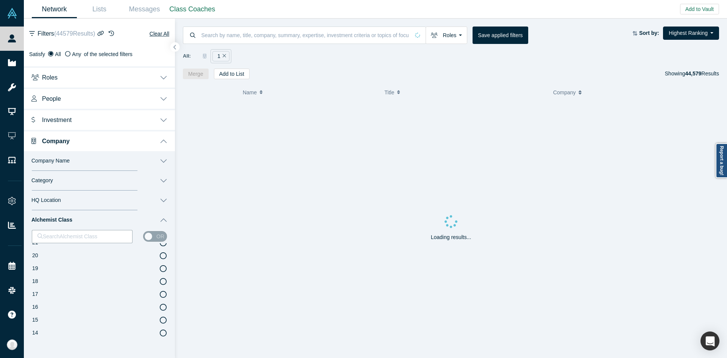
click at [158, 98] on button "People" at bounding box center [99, 97] width 151 height 21
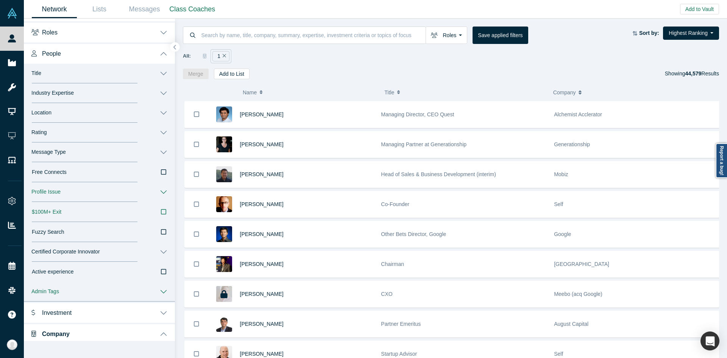
scroll to position [114, 0]
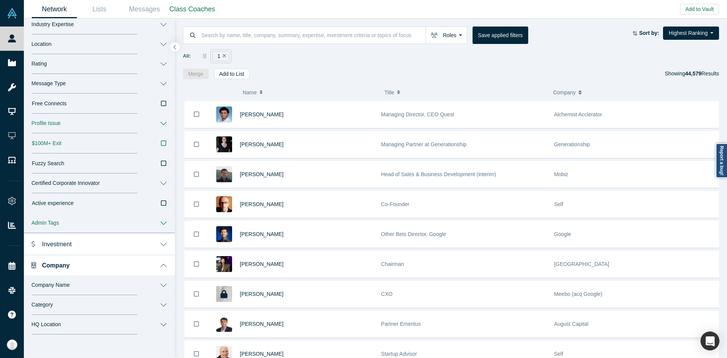
click at [164, 225] on button "Admin Tags" at bounding box center [99, 223] width 151 height 20
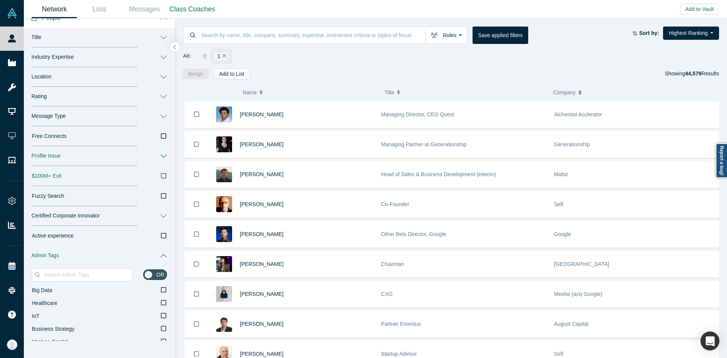
scroll to position [38, 0]
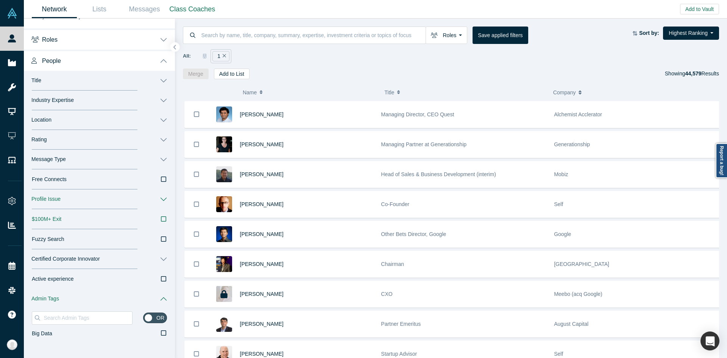
click at [156, 39] on button "Roles" at bounding box center [99, 38] width 151 height 21
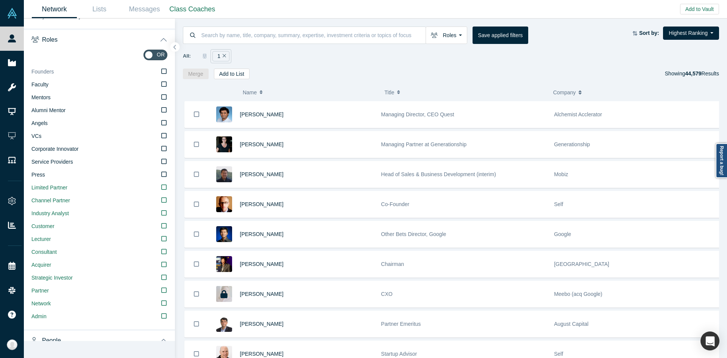
click at [161, 70] on icon at bounding box center [163, 71] width 5 height 6
click at [0, 0] on input "Founders" at bounding box center [0, 0] width 0 height 0
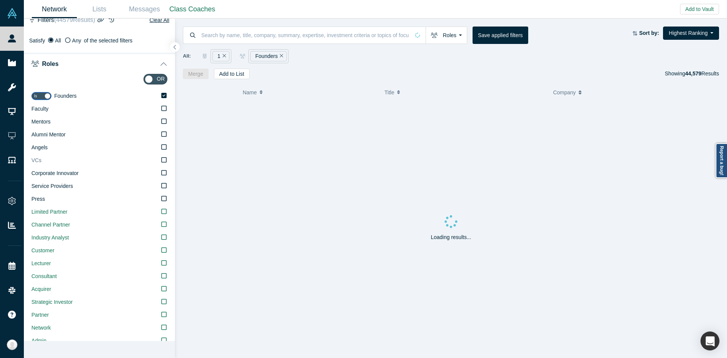
scroll to position [0, 0]
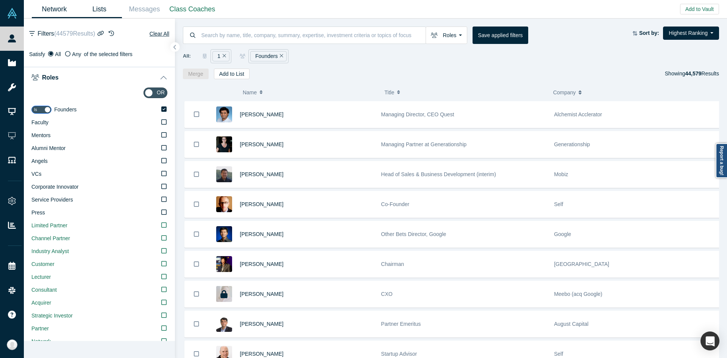
click at [92, 13] on link "Lists" at bounding box center [99, 9] width 45 height 18
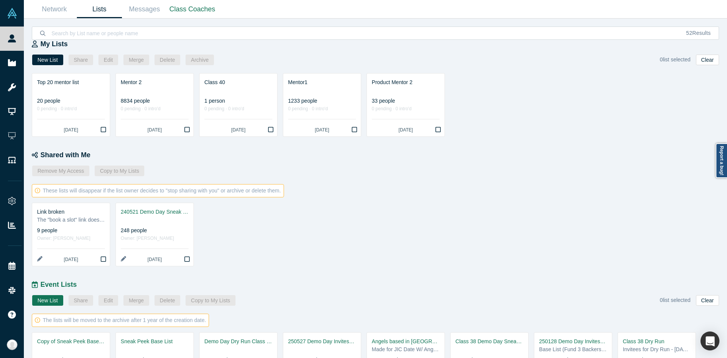
scroll to position [147, 0]
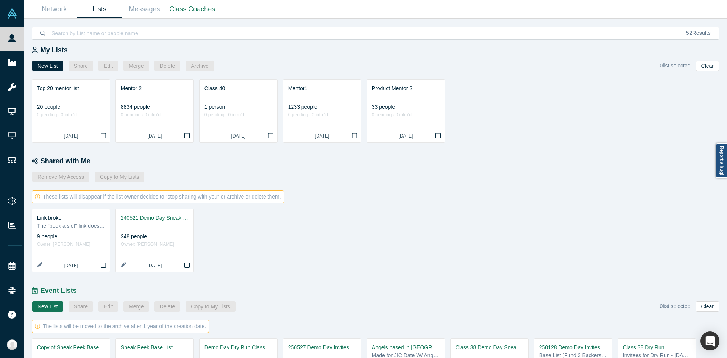
click at [302, 268] on div "Link broken The "book a slot" link doesn't work 9 people Owner: [PERSON_NAME] […" at bounding box center [379, 237] width 695 height 69
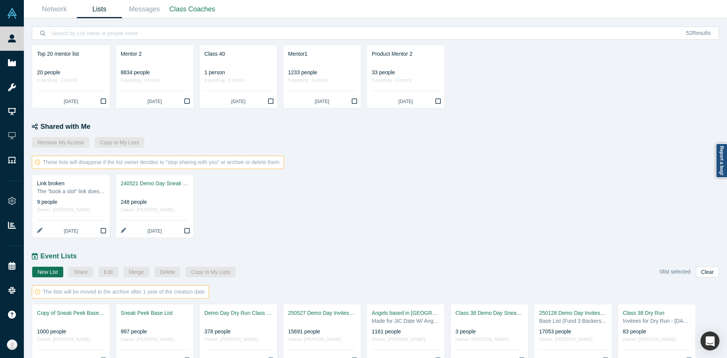
scroll to position [222, 0]
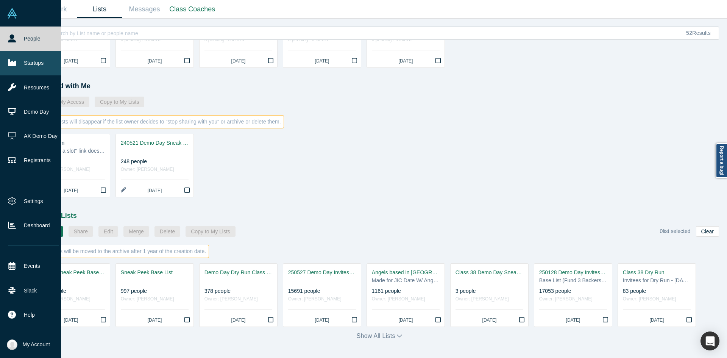
click at [36, 64] on link "Startups" at bounding box center [33, 63] width 67 height 24
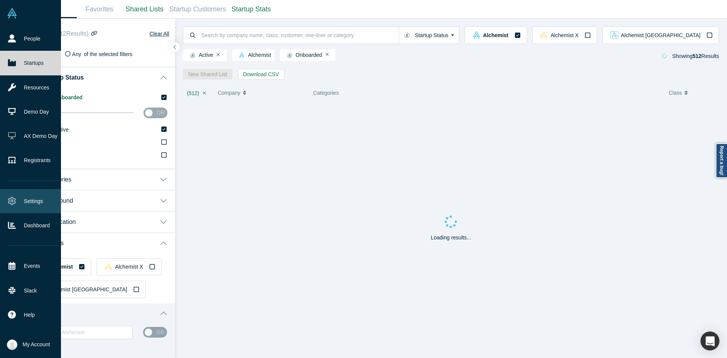
click at [45, 198] on link "Settings" at bounding box center [33, 201] width 67 height 24
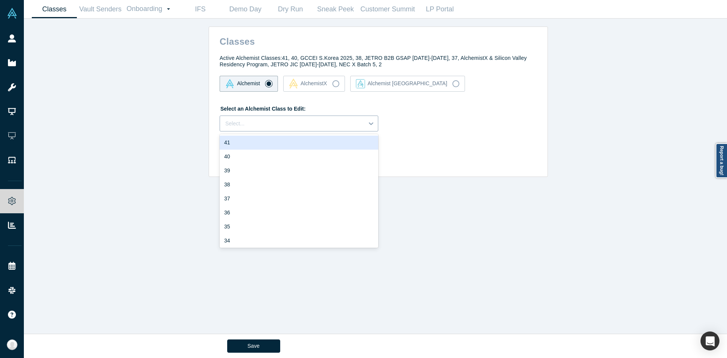
click at [353, 128] on div at bounding box center [291, 123] width 133 height 9
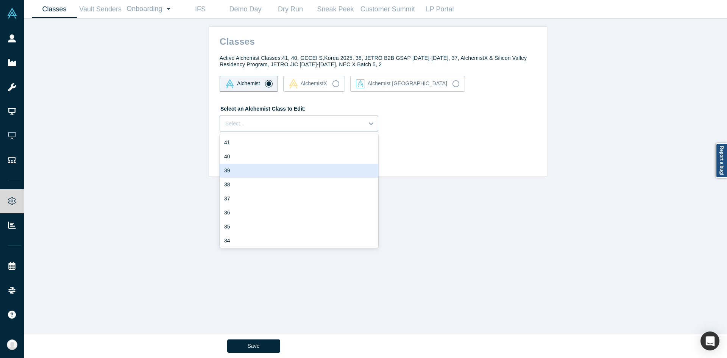
click at [280, 170] on div "39" at bounding box center [298, 170] width 159 height 14
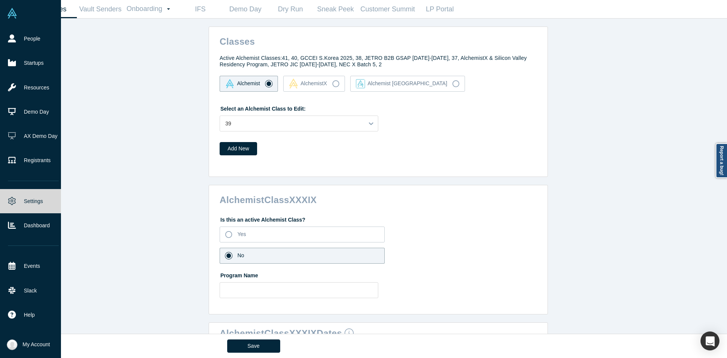
click at [10, 193] on link "Settings" at bounding box center [33, 201] width 67 height 24
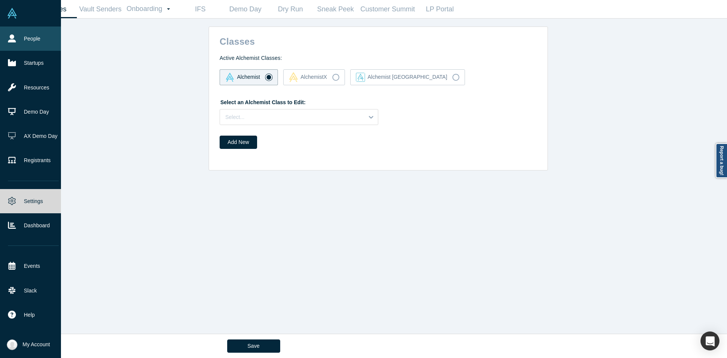
click at [19, 44] on link "People" at bounding box center [33, 38] width 67 height 24
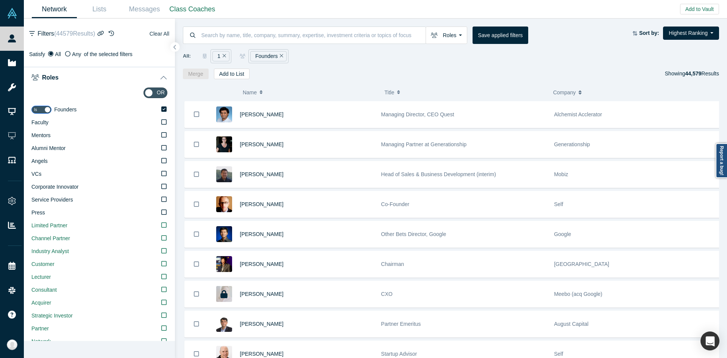
click at [152, 33] on button "Clear All" at bounding box center [159, 33] width 20 height 9
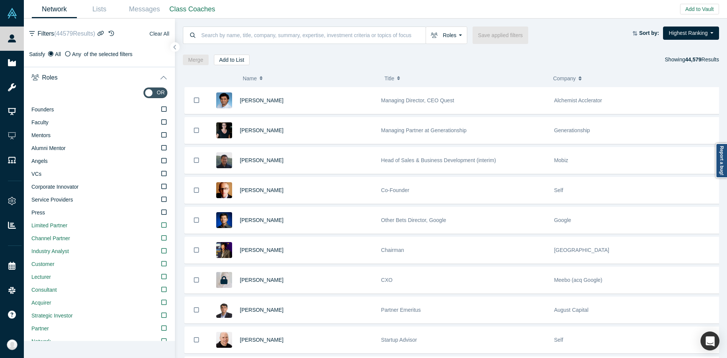
click at [153, 33] on button "Clear All" at bounding box center [159, 33] width 20 height 9
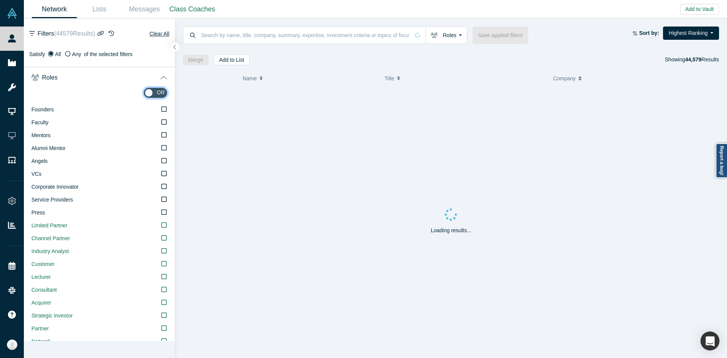
click at [150, 93] on input "checkbox" at bounding box center [155, 92] width 24 height 11
click at [149, 89] on input "checkbox" at bounding box center [155, 92] width 24 height 11
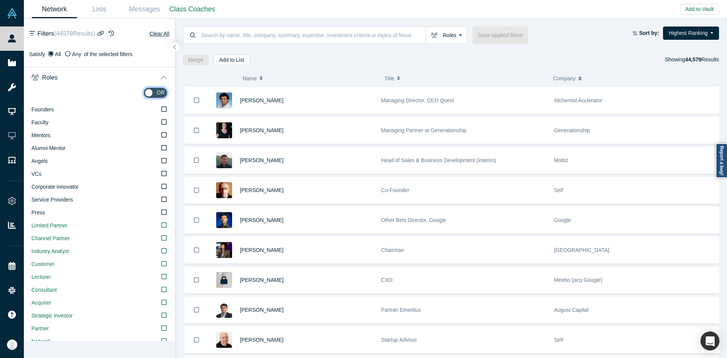
click at [154, 92] on input "checkbox" at bounding box center [155, 92] width 24 height 11
checkbox input "true"
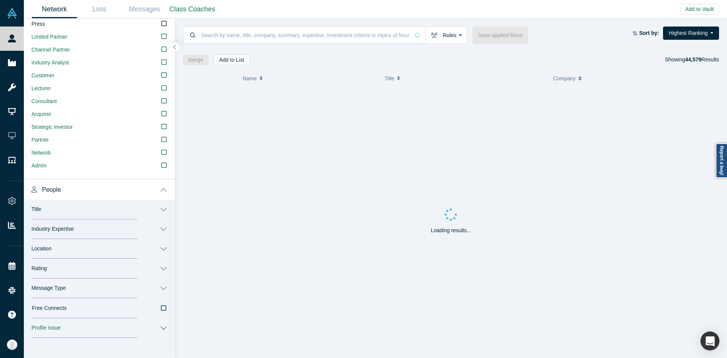
scroll to position [189, 0]
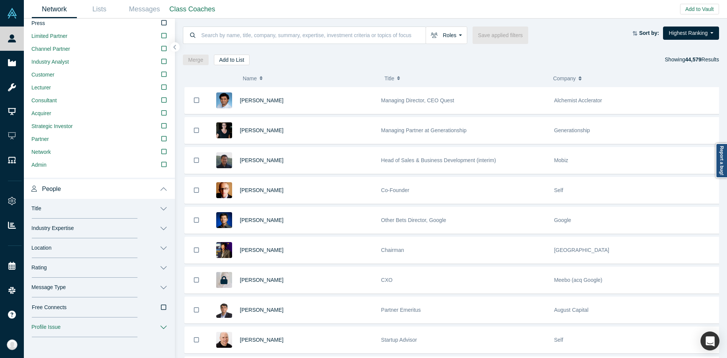
click at [158, 213] on button "Title" at bounding box center [99, 209] width 151 height 20
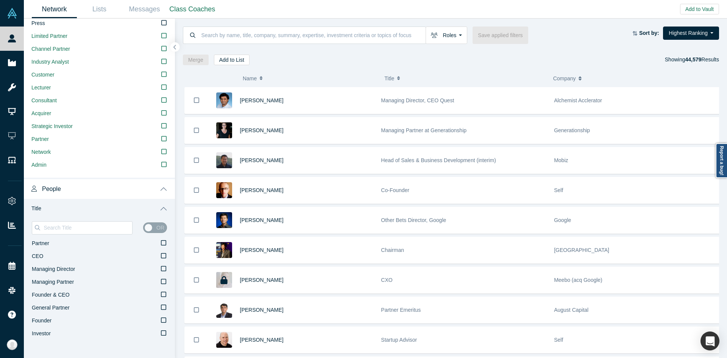
click at [158, 213] on button "Title" at bounding box center [99, 209] width 151 height 20
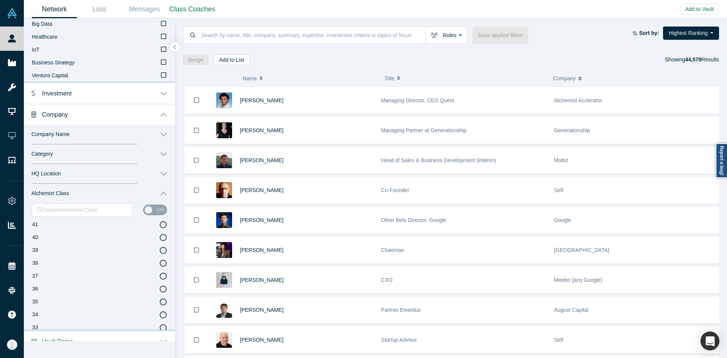
scroll to position [637, 0]
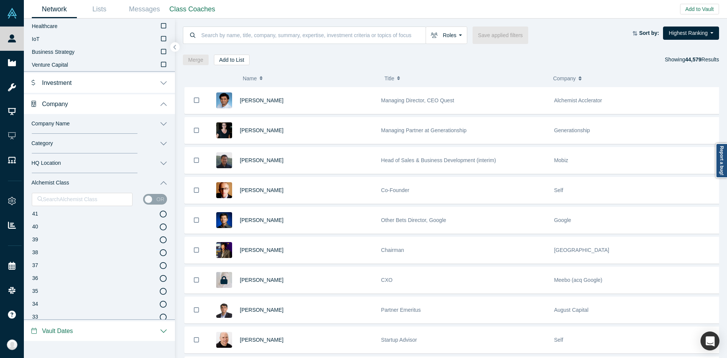
click at [155, 185] on button "Alchemist Class" at bounding box center [99, 183] width 151 height 20
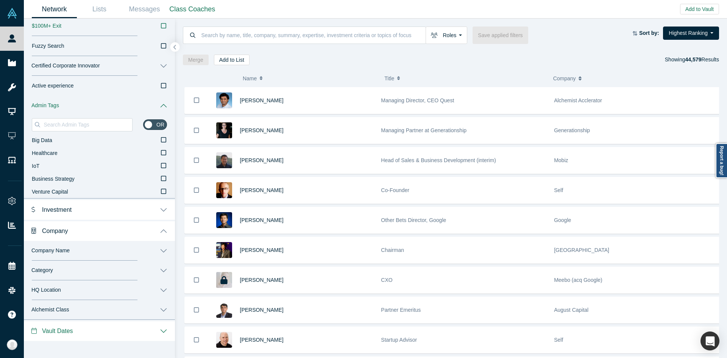
scroll to position [510, 0]
click at [156, 313] on button "Alchemist Class" at bounding box center [99, 310] width 151 height 20
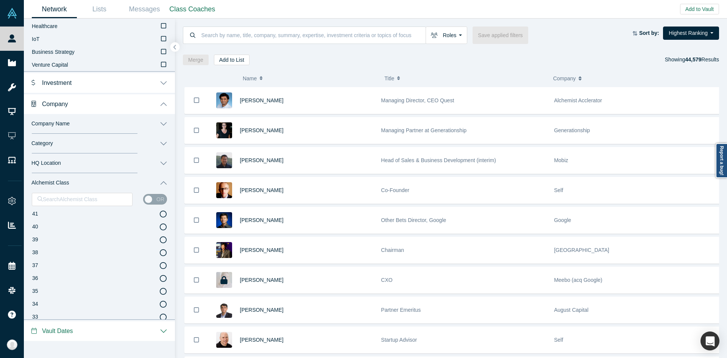
click at [160, 241] on icon at bounding box center [163, 239] width 7 height 7
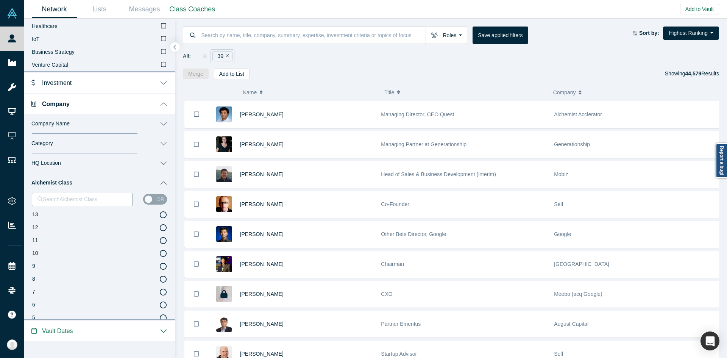
scroll to position [417, 0]
click at [455, 41] on button "Roles" at bounding box center [446, 34] width 42 height 17
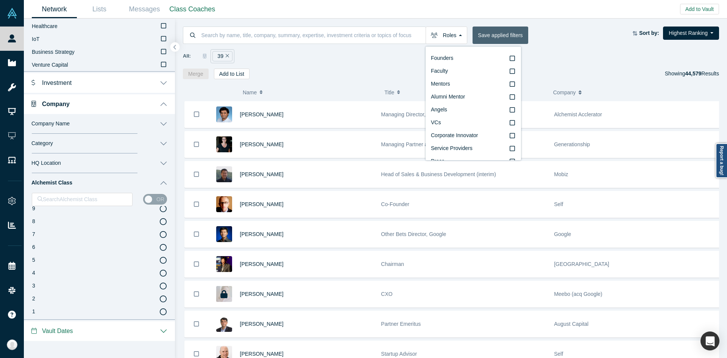
click at [511, 28] on button "Save applied filters" at bounding box center [499, 34] width 55 height 17
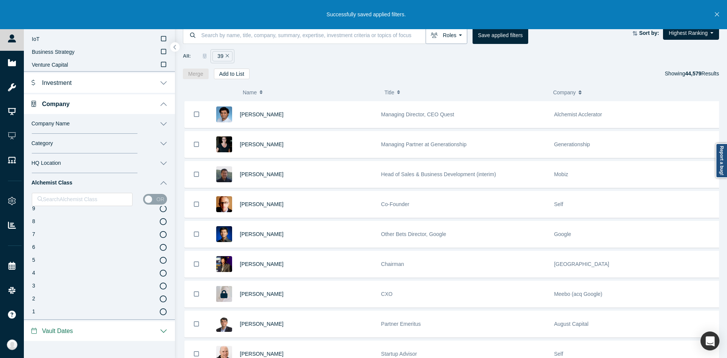
click at [459, 39] on button "Roles" at bounding box center [446, 34] width 42 height 17
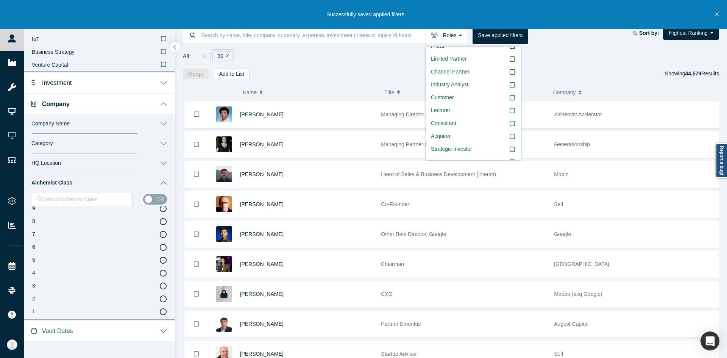
scroll to position [0, 0]
click at [501, 58] on label "Founders" at bounding box center [473, 58] width 85 height 13
click at [0, 0] on input "Founders" at bounding box center [0, 0] width 0 height 0
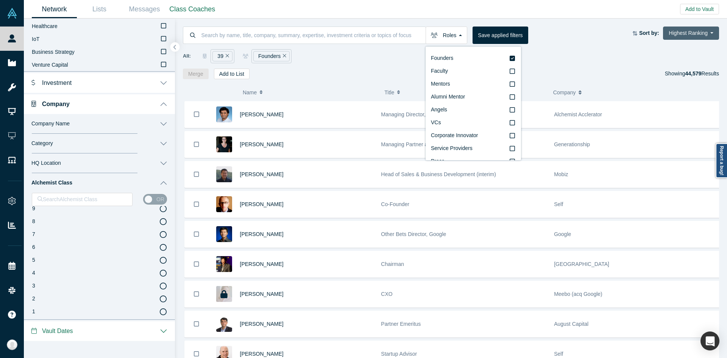
click at [698, 30] on button "Highest Ranking" at bounding box center [691, 32] width 56 height 13
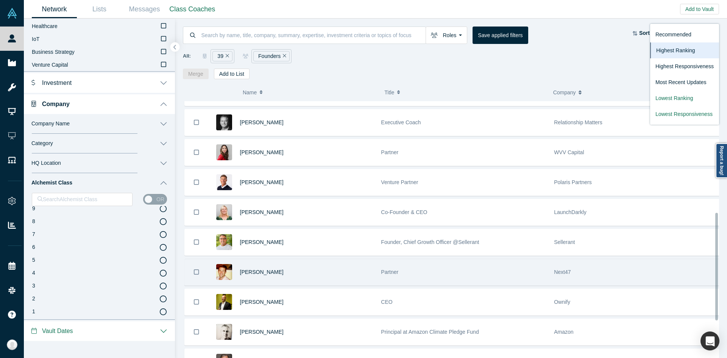
scroll to position [265, 0]
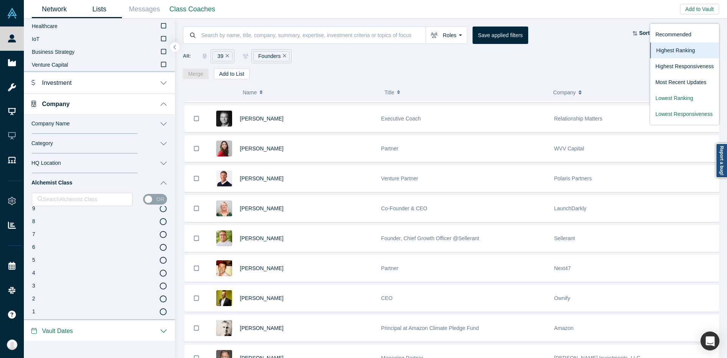
click at [107, 4] on link "Lists" at bounding box center [99, 9] width 45 height 18
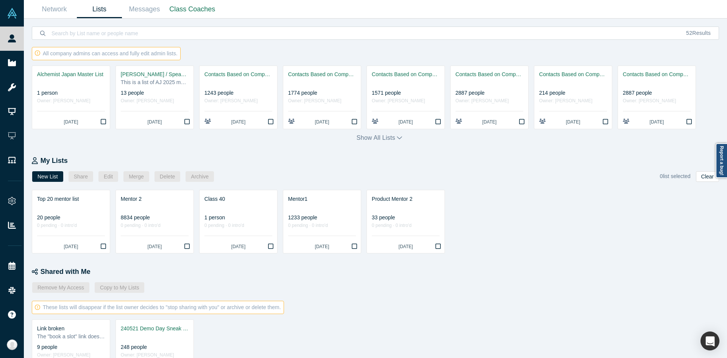
scroll to position [33, 0]
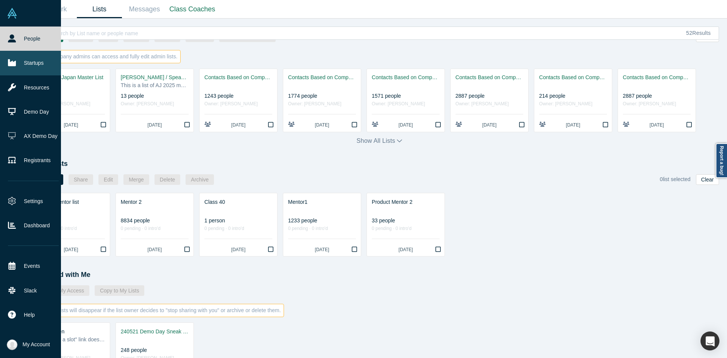
click at [31, 68] on link "Startups" at bounding box center [33, 63] width 67 height 24
